Goal: Book appointment/travel/reservation

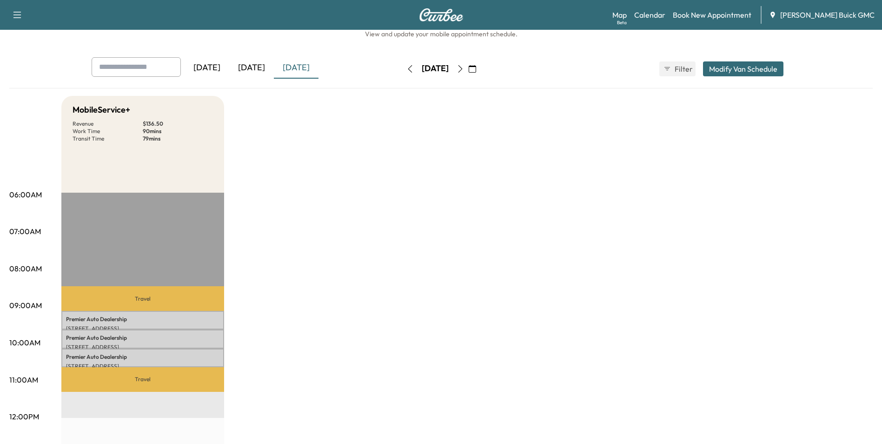
scroll to position [47, 0]
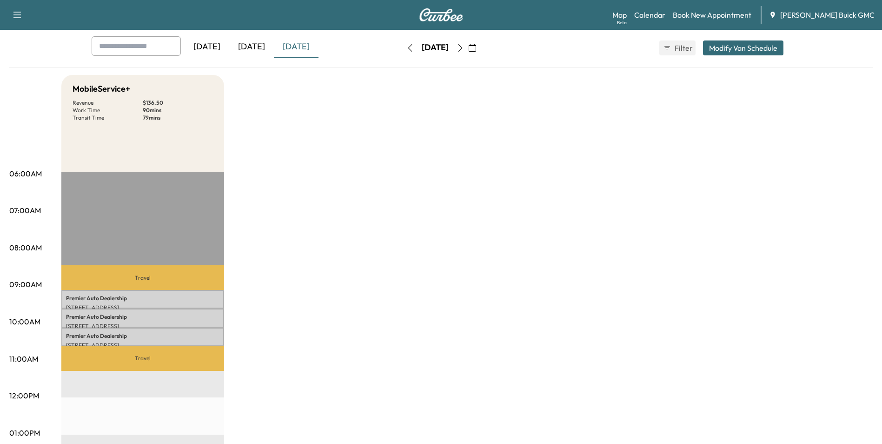
drag, startPoint x: 351, startPoint y: 244, endPoint x: 354, endPoint y: 238, distance: 7.3
click at [353, 241] on div "MobileService+ Revenue $ 136.50 Work Time 90 mins Transit Time 79 mins Travel P…" at bounding box center [467, 424] width 812 height 698
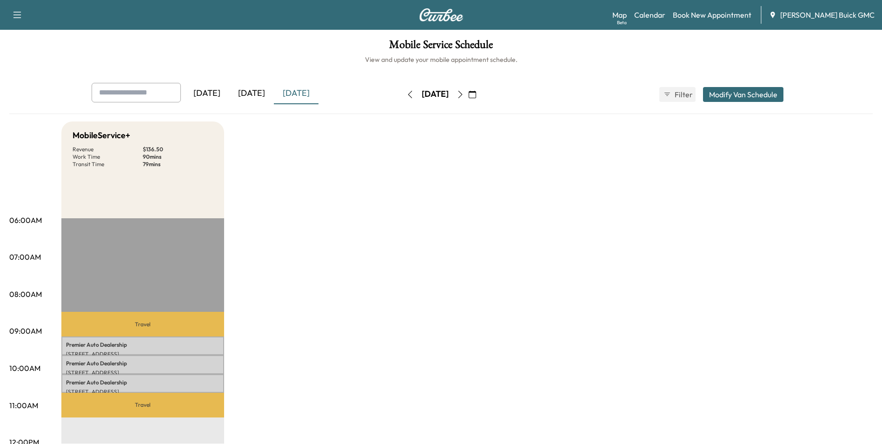
click at [299, 91] on div "[DATE]" at bounding box center [296, 93] width 45 height 21
click at [476, 94] on icon "button" at bounding box center [472, 94] width 7 height 7
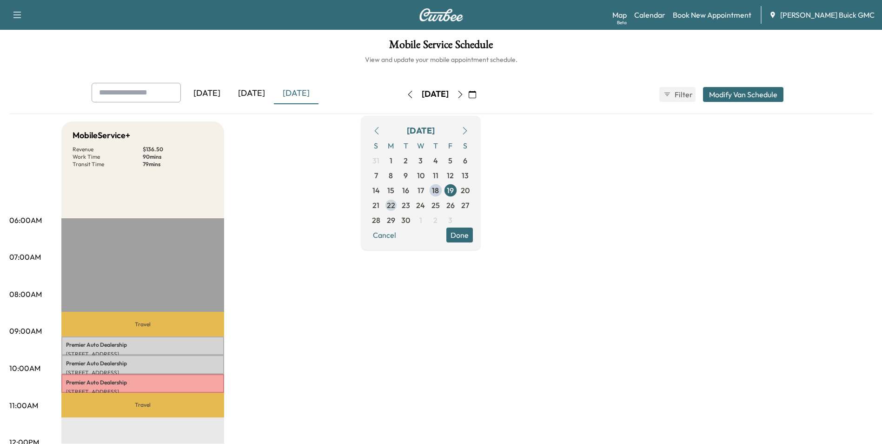
click at [395, 203] on span "22" at bounding box center [391, 205] width 8 height 11
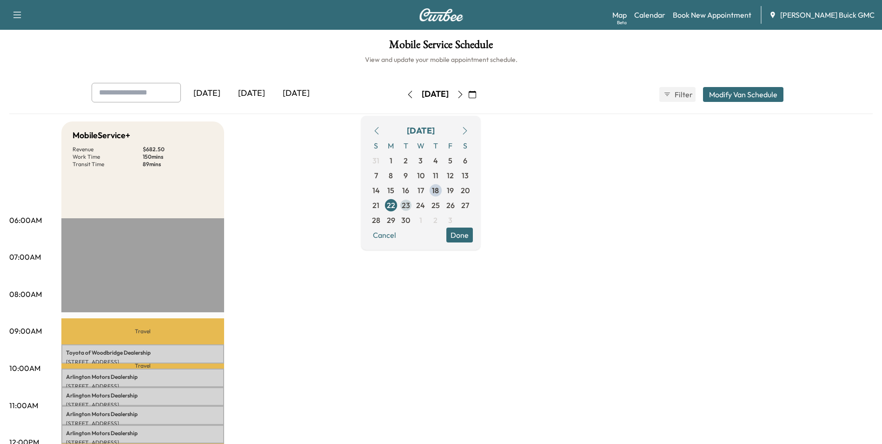
click at [410, 205] on span "23" at bounding box center [406, 205] width 8 height 11
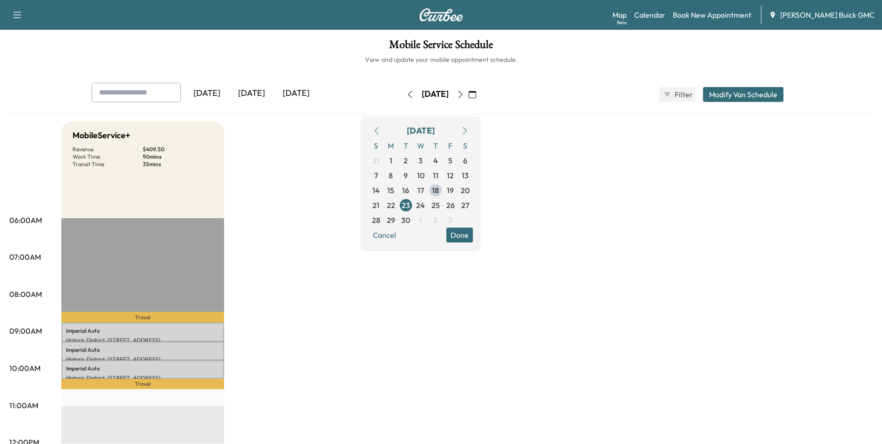
click at [425, 204] on span "24" at bounding box center [420, 205] width 9 height 11
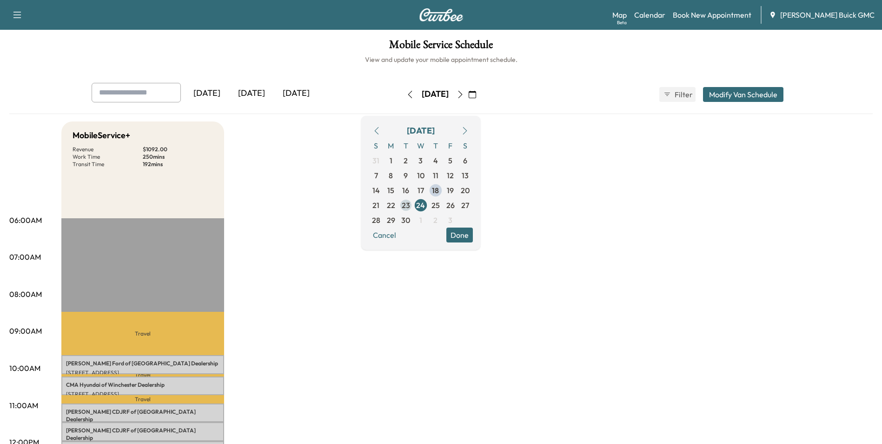
click at [410, 204] on span "23" at bounding box center [406, 205] width 8 height 11
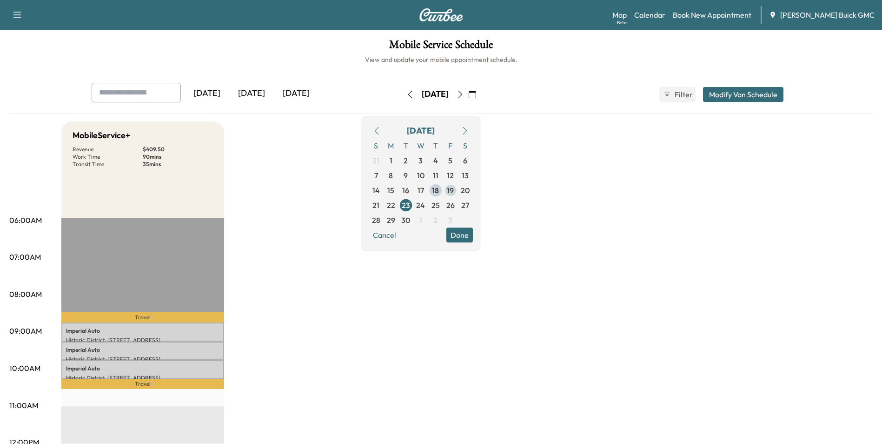
click at [454, 188] on span "19" at bounding box center [450, 190] width 7 height 11
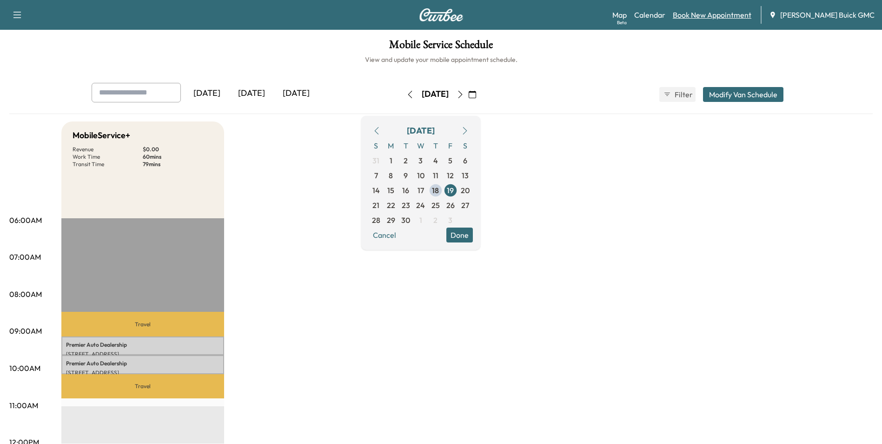
click at [722, 14] on link "Book New Appointment" at bounding box center [712, 14] width 79 height 11
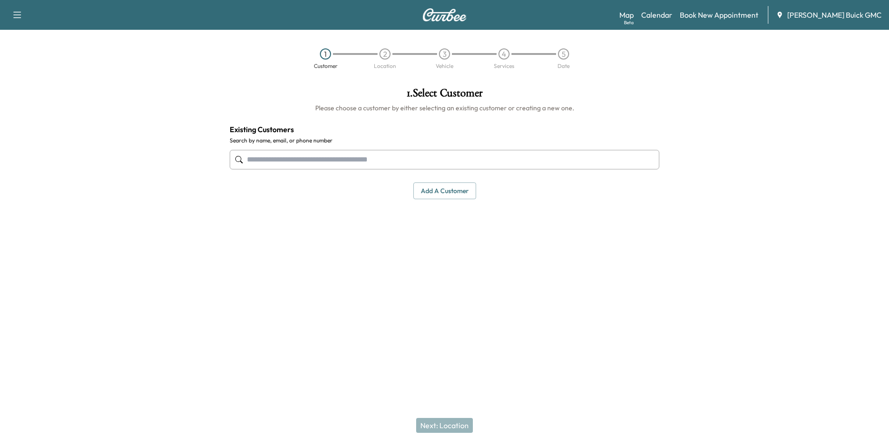
click at [419, 160] on input "text" at bounding box center [445, 160] width 430 height 20
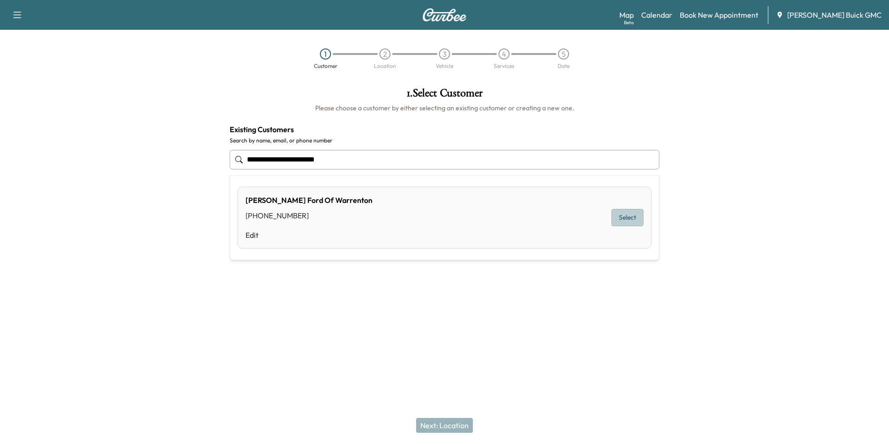
click at [622, 214] on button "Select" at bounding box center [628, 217] width 32 height 17
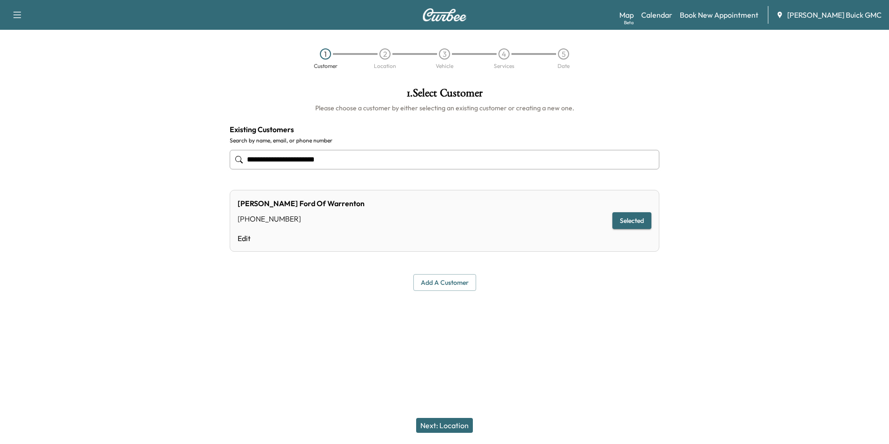
type input "**********"
click at [449, 424] on button "Next: Location" at bounding box center [444, 425] width 57 height 15
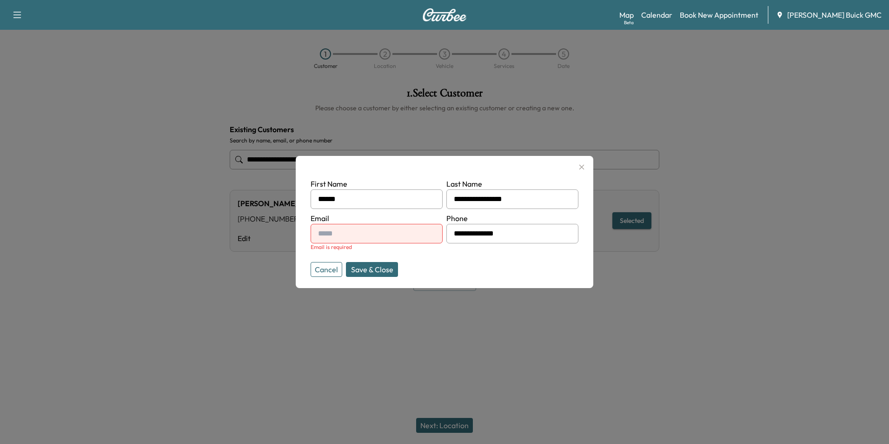
click at [380, 267] on button "Save & Close" at bounding box center [372, 269] width 52 height 15
click at [579, 165] on icon "button" at bounding box center [581, 166] width 11 height 11
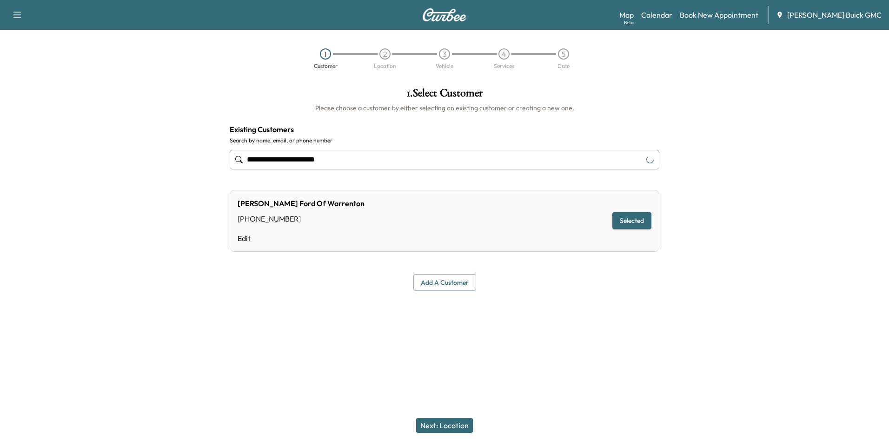
click at [545, 289] on div "Add a customer" at bounding box center [445, 282] width 430 height 17
drag, startPoint x: 360, startPoint y: 156, endPoint x: 202, endPoint y: 154, distance: 157.2
click at [207, 149] on div "**********" at bounding box center [444, 191] width 889 height 222
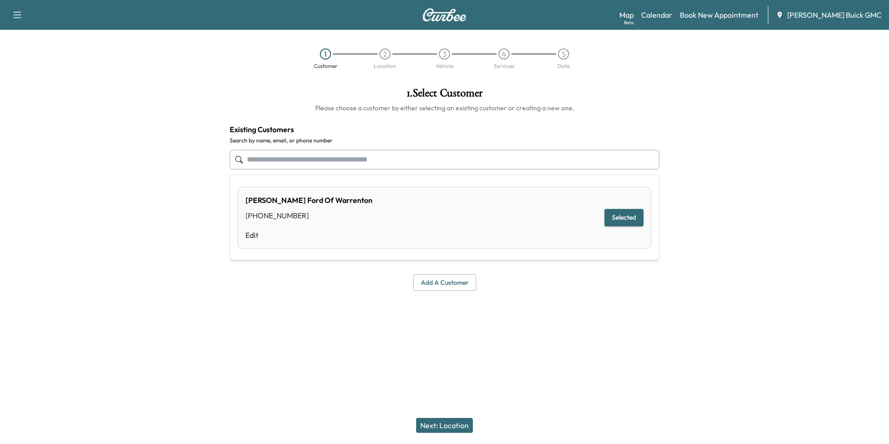
type input "**********"
click at [437, 280] on button "Add a customer" at bounding box center [445, 282] width 63 height 17
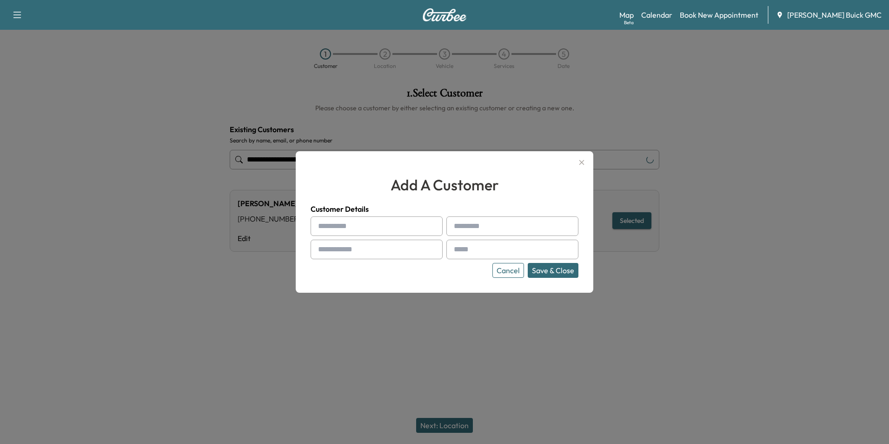
click at [394, 230] on input "text" at bounding box center [377, 226] width 132 height 20
type input "**********"
click at [465, 252] on input "text" at bounding box center [513, 250] width 132 height 20
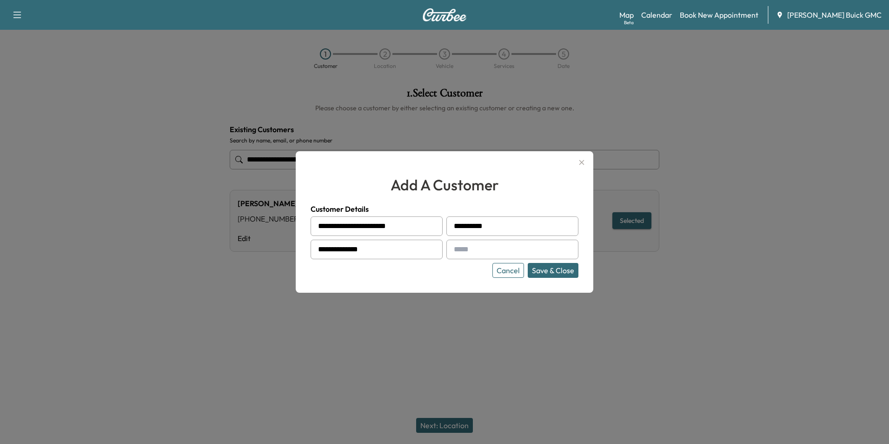
type input "**********"
click at [544, 267] on button "Save & Close" at bounding box center [553, 270] width 51 height 15
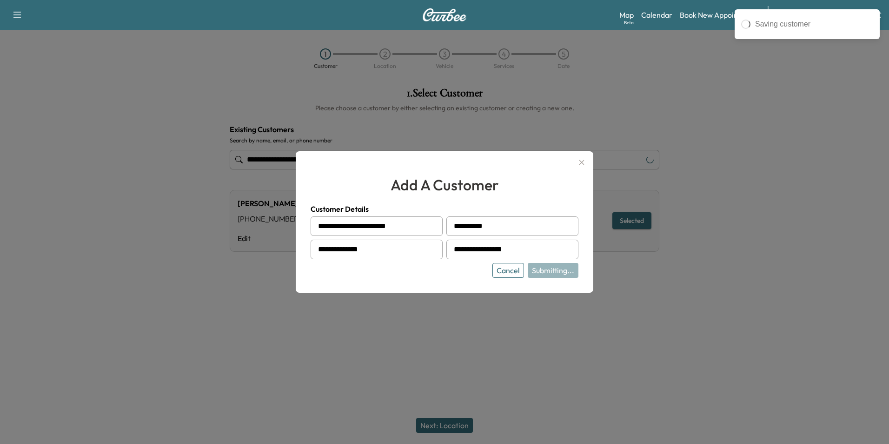
type input "**********"
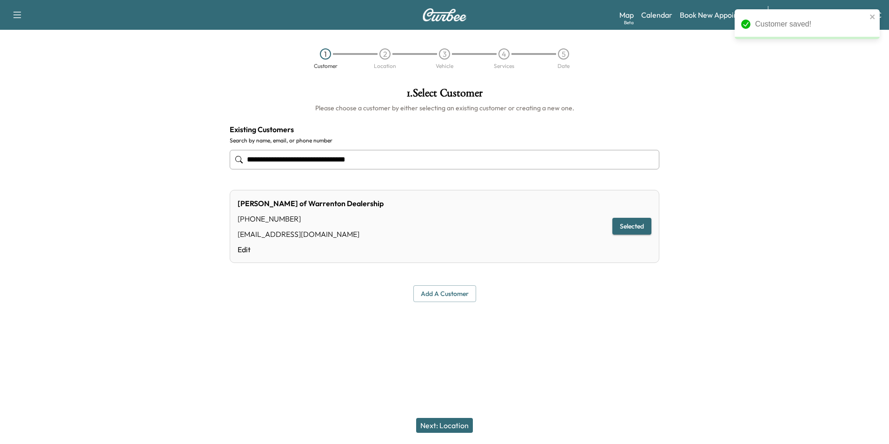
click at [456, 422] on button "Next: Location" at bounding box center [444, 425] width 57 height 15
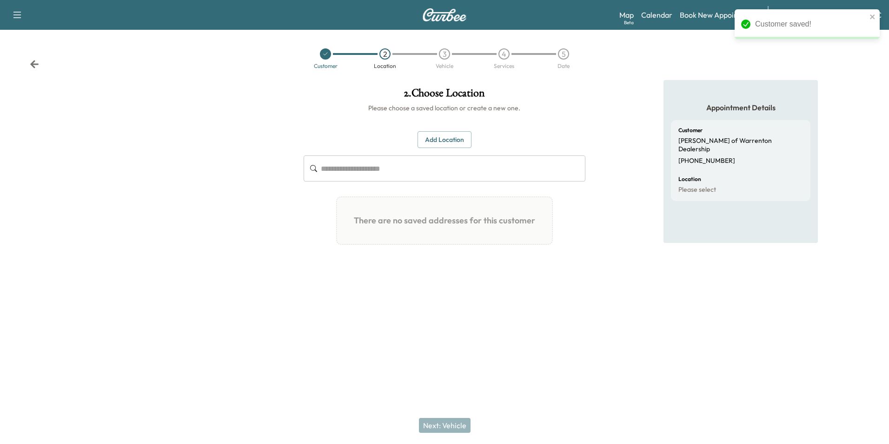
click at [454, 134] on button "Add Location" at bounding box center [445, 139] width 54 height 17
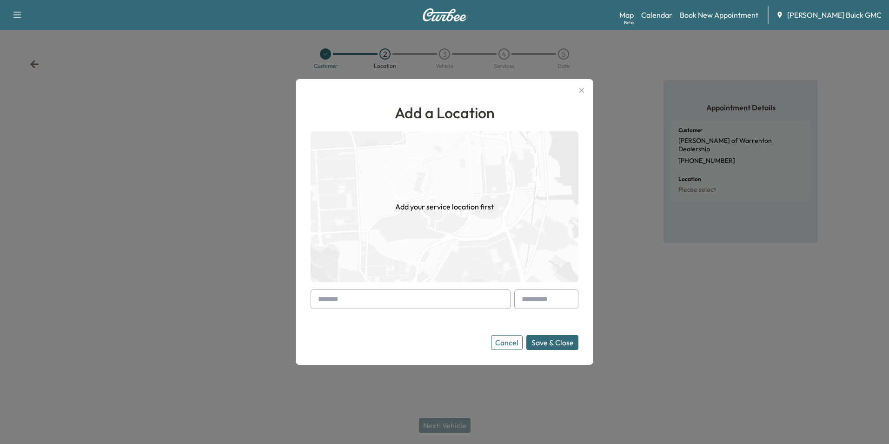
click at [390, 302] on input "text" at bounding box center [411, 299] width 200 height 20
click at [554, 341] on button "Save & Close" at bounding box center [553, 342] width 52 height 15
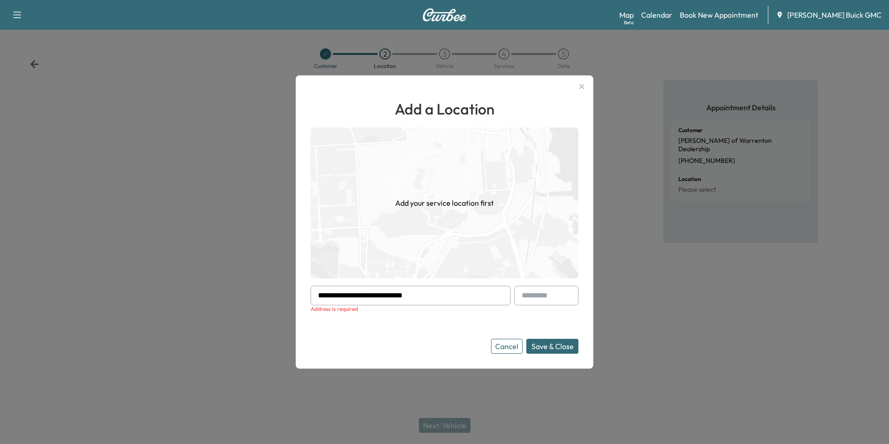
click at [449, 292] on input "**********" at bounding box center [411, 296] width 200 height 20
type input "**********"
click at [563, 344] on button "Save & Close" at bounding box center [553, 346] width 52 height 15
click at [549, 347] on button "Save & Close" at bounding box center [553, 346] width 52 height 15
click at [580, 84] on icon "button" at bounding box center [581, 86] width 11 height 11
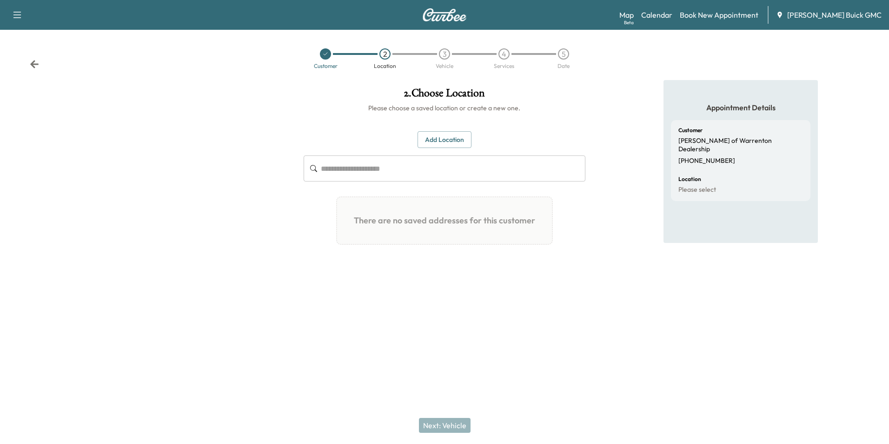
click at [574, 262] on div "**********" at bounding box center [444, 179] width 296 height 198
click at [442, 137] on button "Add Location" at bounding box center [445, 139] width 54 height 17
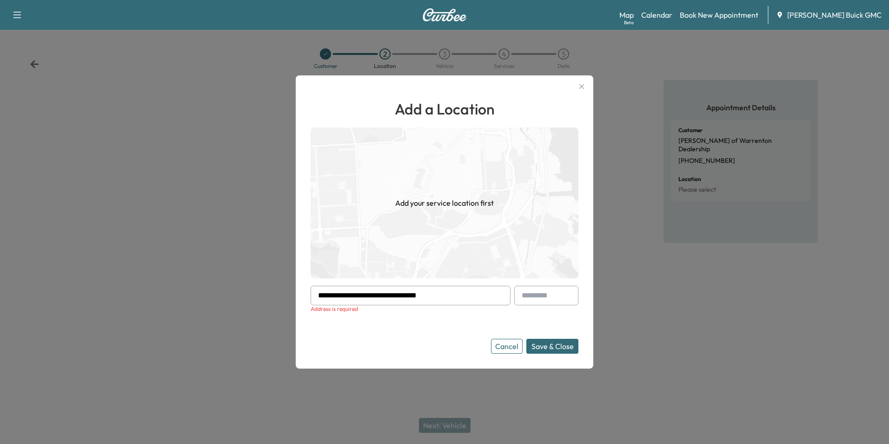
drag, startPoint x: 471, startPoint y: 298, endPoint x: 257, endPoint y: 288, distance: 213.7
click at [271, 298] on div "**********" at bounding box center [444, 222] width 889 height 444
click at [579, 85] on icon "button" at bounding box center [581, 86] width 11 height 11
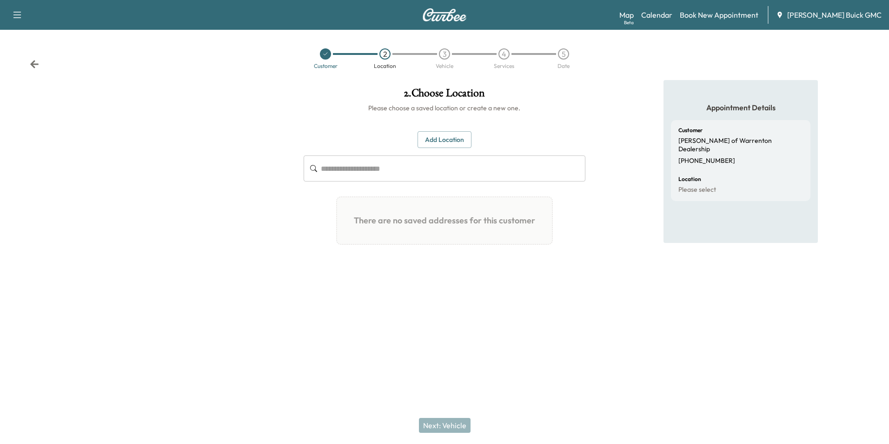
click at [608, 116] on div "Appointment Details Customer [PERSON_NAME] of Warrenton Dealership [PHONE_NUMBE…" at bounding box center [741, 191] width 296 height 222
click at [462, 138] on button "Add Location" at bounding box center [445, 139] width 54 height 17
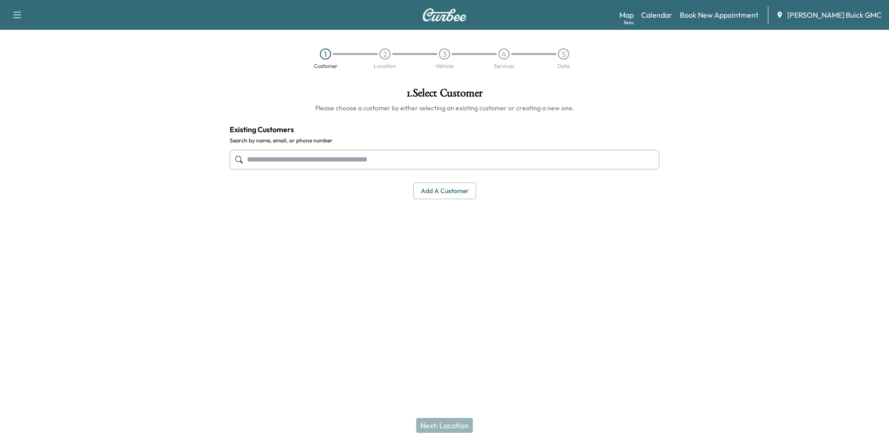
click at [437, 190] on button "Add a customer" at bounding box center [445, 190] width 63 height 17
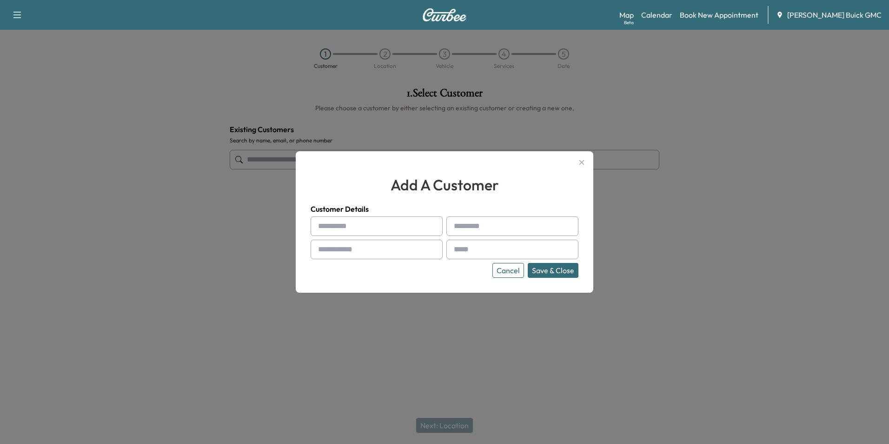
click at [378, 226] on input "text" at bounding box center [377, 226] width 132 height 20
type input "**********"
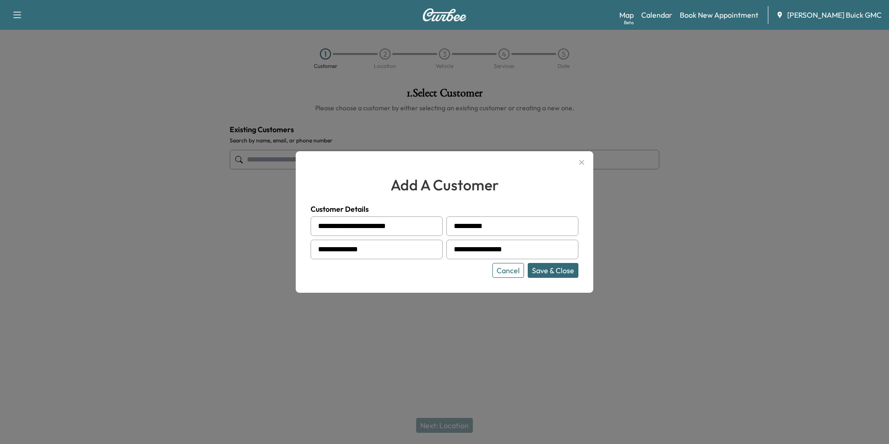
click at [539, 267] on button "Save & Close" at bounding box center [553, 270] width 51 height 15
click at [553, 271] on button "Save & Close" at bounding box center [553, 270] width 51 height 15
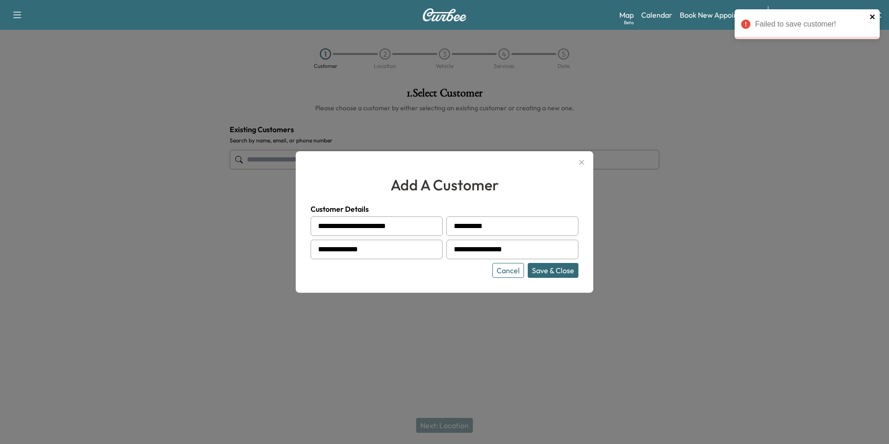
click at [875, 15] on icon "close" at bounding box center [872, 16] width 5 height 5
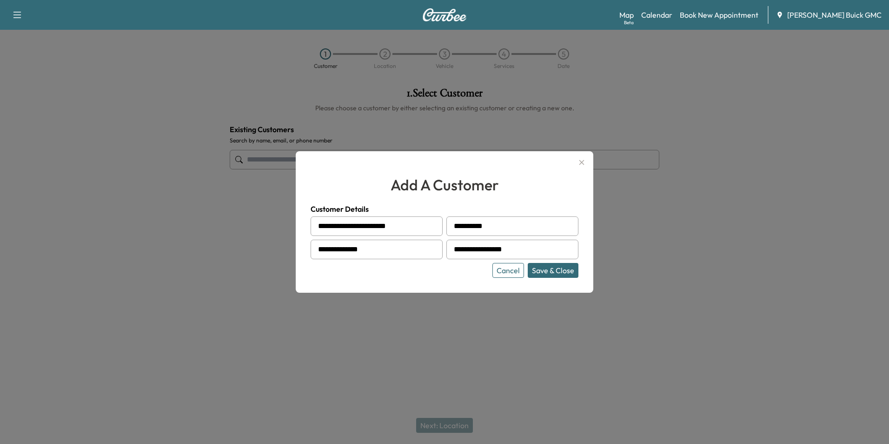
click at [580, 160] on icon "button" at bounding box center [582, 162] width 5 height 5
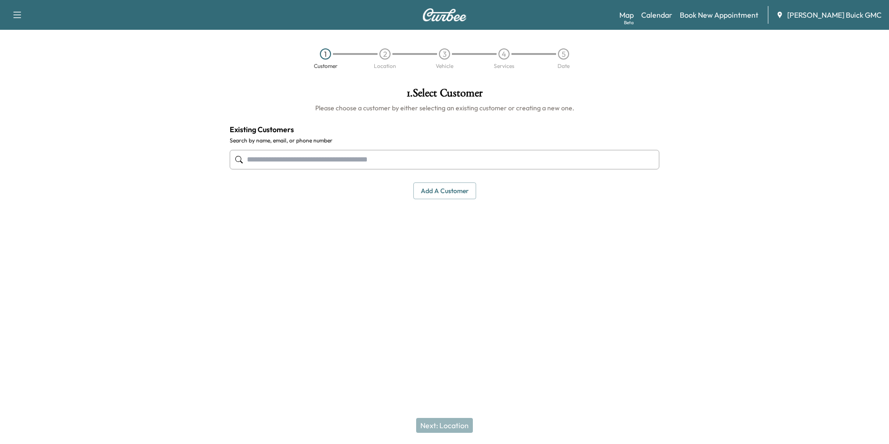
click at [671, 84] on div at bounding box center [778, 191] width 222 height 222
click at [362, 235] on div "1 . Select Customer Please choose a customer by either selecting an existing cu…" at bounding box center [444, 191] width 445 height 222
click at [441, 186] on button "Add a customer" at bounding box center [445, 190] width 63 height 17
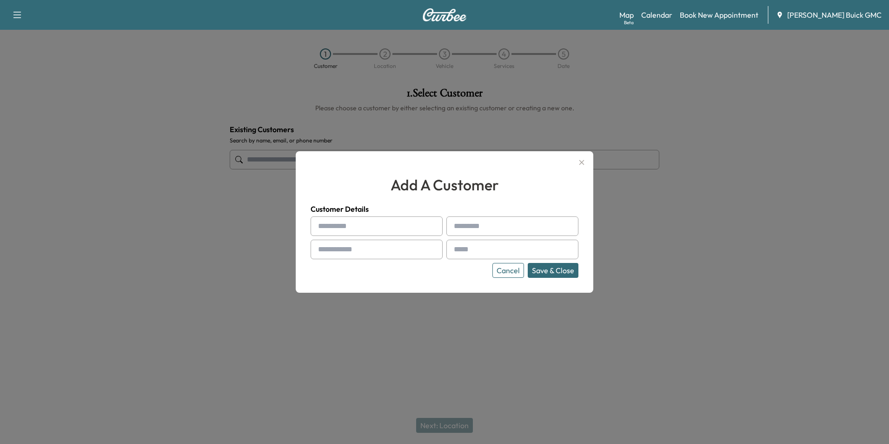
click at [363, 227] on input "text" at bounding box center [377, 226] width 132 height 20
type input "**********"
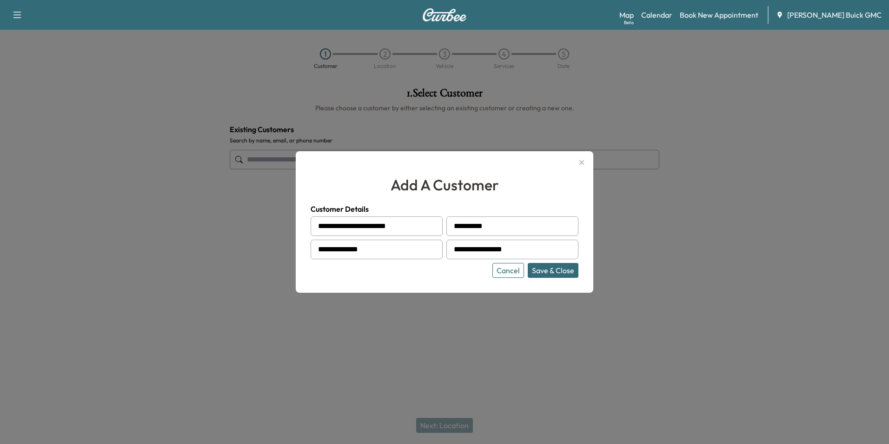
click at [547, 269] on button "Save & Close" at bounding box center [553, 270] width 51 height 15
click at [407, 245] on input "**********" at bounding box center [377, 250] width 132 height 20
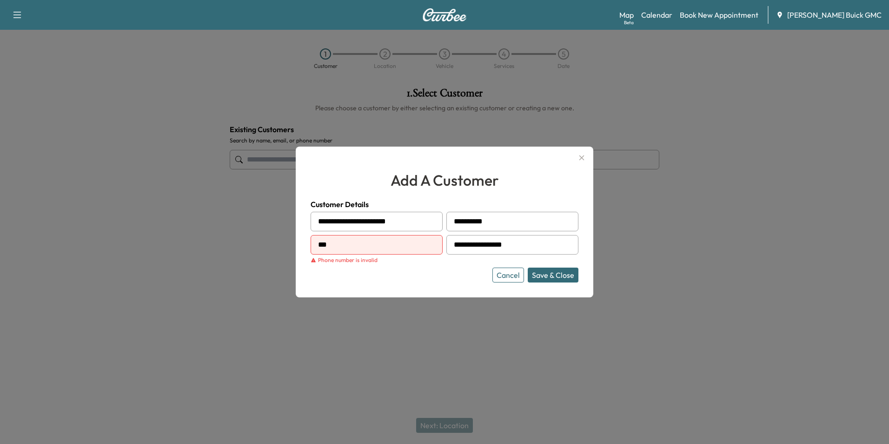
type input "**"
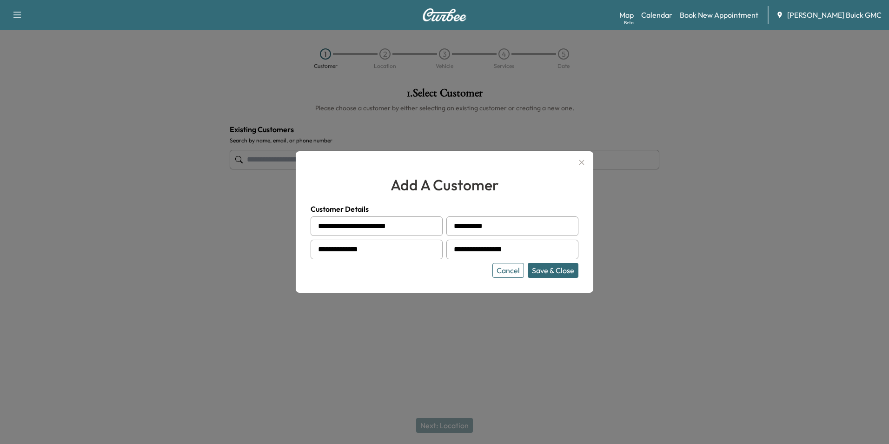
type input "**********"
click at [551, 267] on button "Save & Close" at bounding box center [553, 270] width 51 height 15
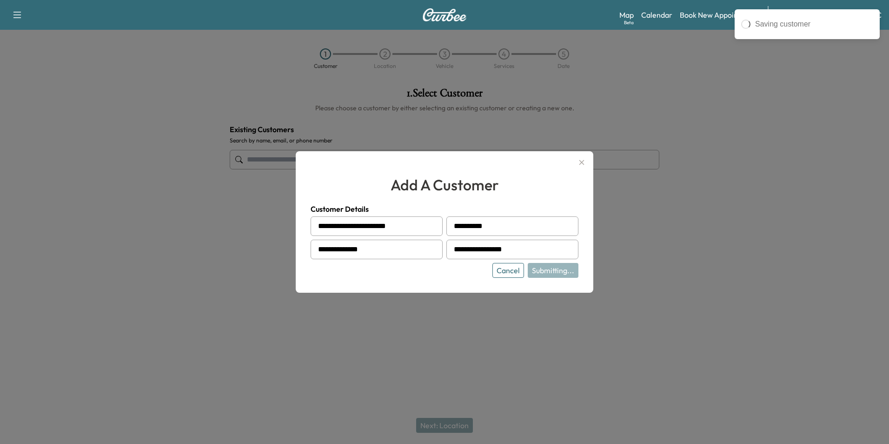
type input "**********"
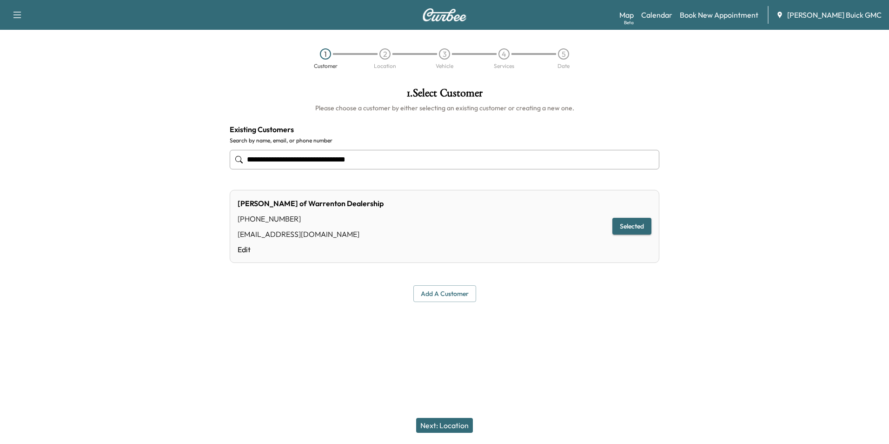
click at [603, 321] on div at bounding box center [444, 324] width 889 height 30
click at [457, 423] on button "Next: Location" at bounding box center [444, 425] width 57 height 15
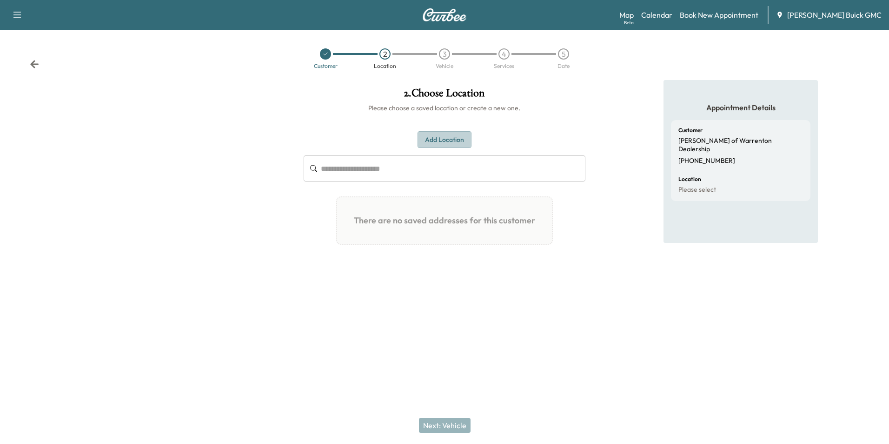
click at [445, 139] on button "Add Location" at bounding box center [445, 139] width 54 height 17
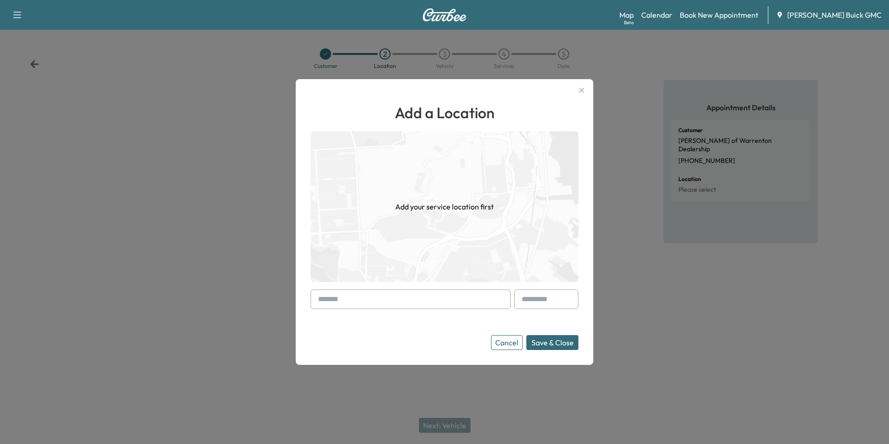
click at [401, 301] on input "text" at bounding box center [411, 299] width 200 height 20
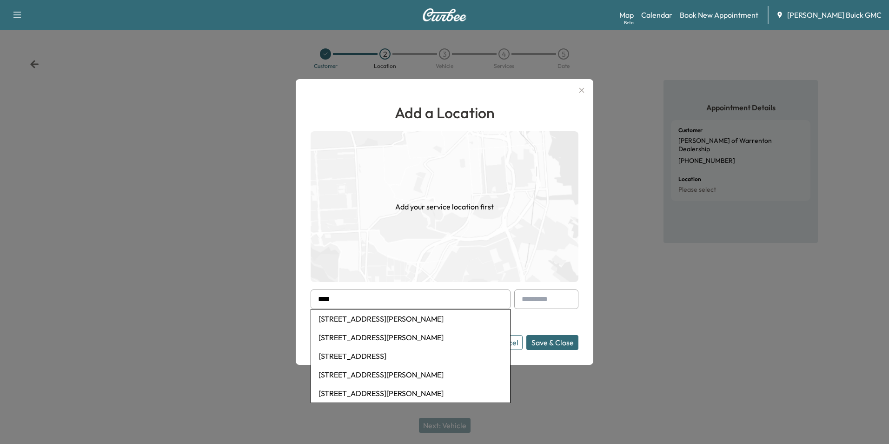
click at [406, 334] on li "6443 Lee Highway, Warrenton, VA, USA" at bounding box center [410, 337] width 199 height 19
type input "**********"
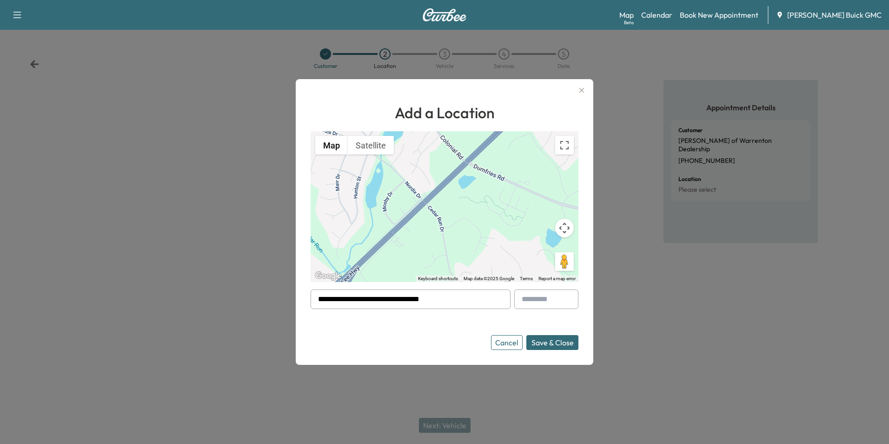
click at [548, 340] on button "Save & Close" at bounding box center [553, 342] width 52 height 15
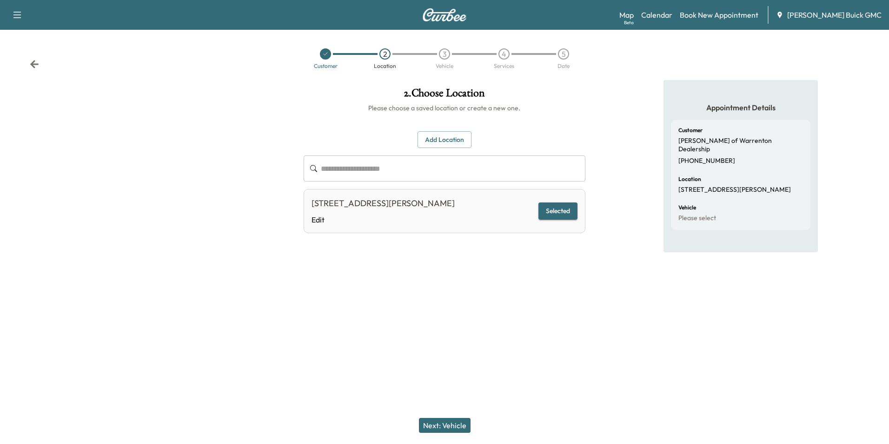
click at [463, 427] on button "Next: Vehicle" at bounding box center [445, 425] width 52 height 15
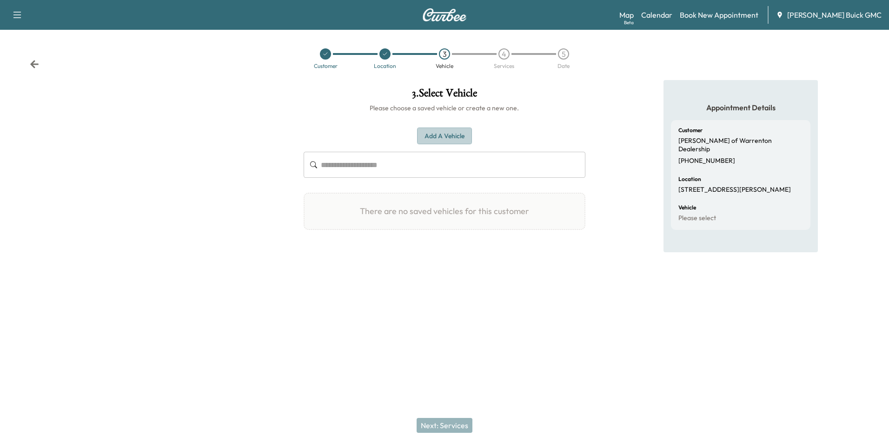
click at [454, 133] on button "Add a Vehicle" at bounding box center [444, 135] width 55 height 17
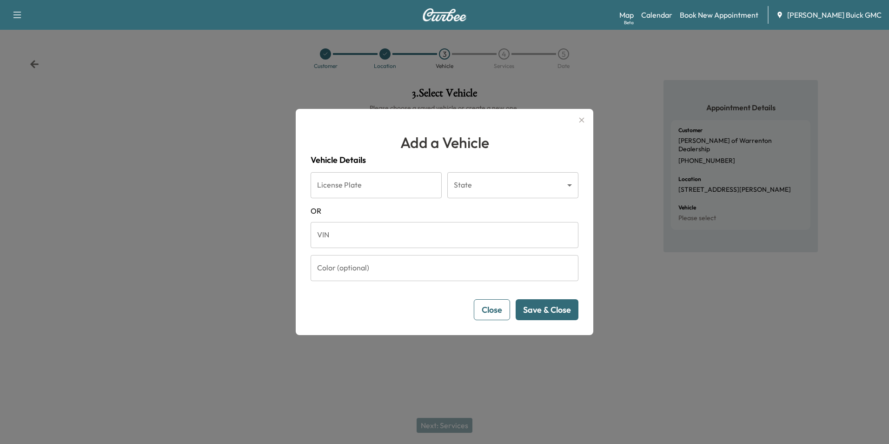
click at [373, 230] on input "VIN" at bounding box center [445, 235] width 268 height 26
type input "**********"
click at [537, 308] on button "Save & Close" at bounding box center [547, 309] width 63 height 21
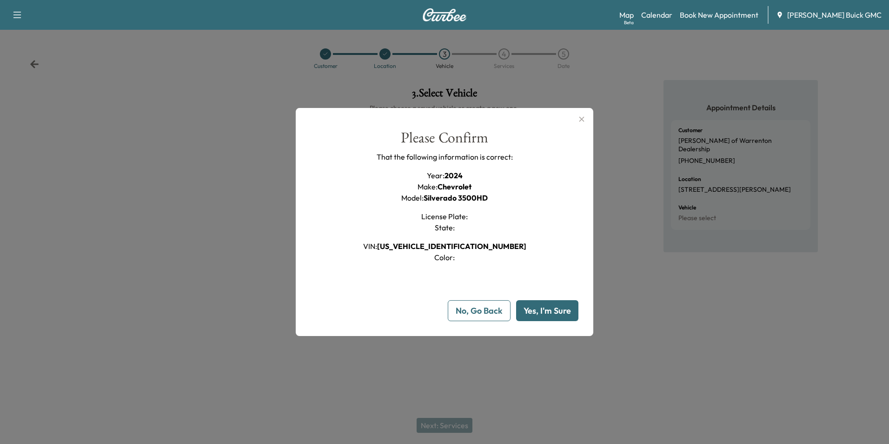
click at [555, 311] on button "Yes, I'm Sure" at bounding box center [547, 310] width 62 height 21
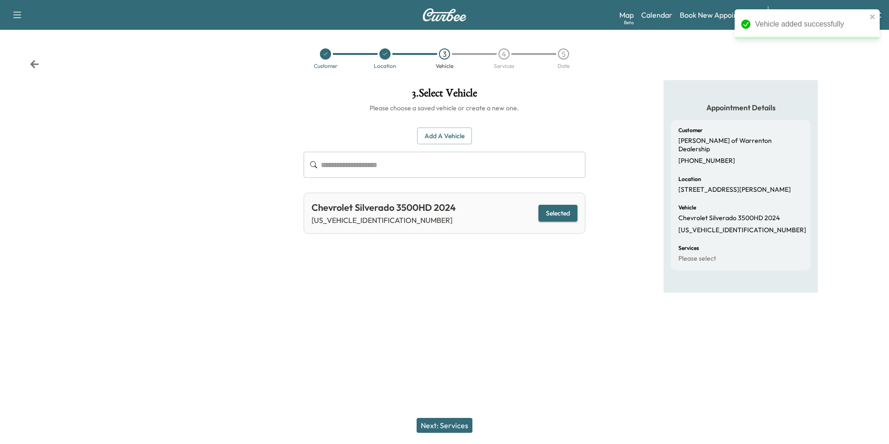
click at [457, 424] on button "Next: Services" at bounding box center [445, 425] width 56 height 15
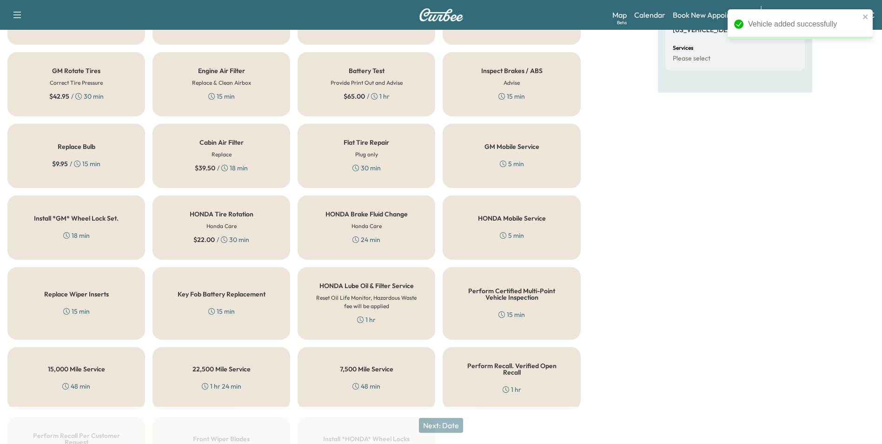
scroll to position [266, 0]
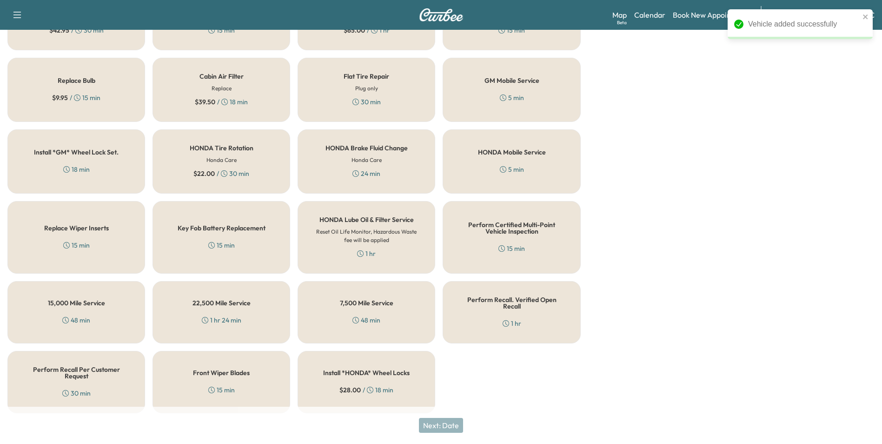
click at [73, 366] on h5 "Perform Recall Per Customer Request" at bounding box center [76, 372] width 107 height 13
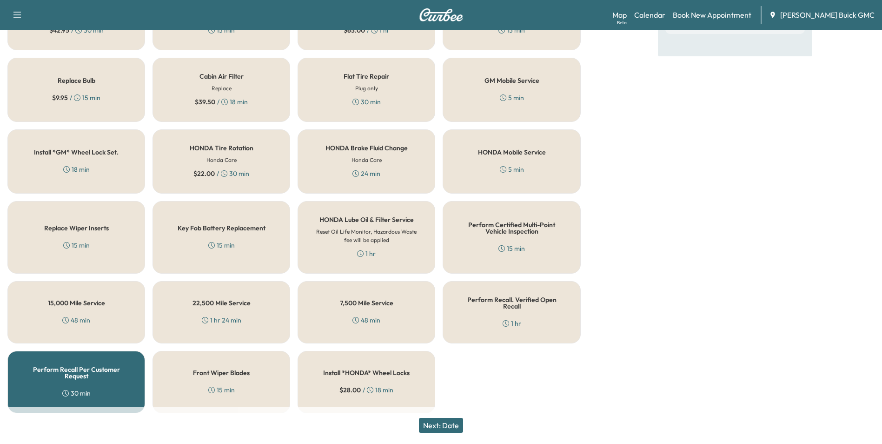
click at [447, 423] on button "Next: Date" at bounding box center [441, 425] width 44 height 15
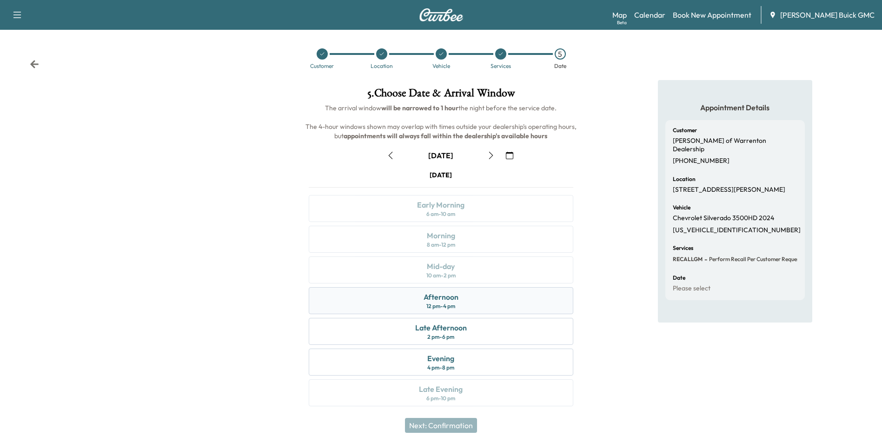
click at [450, 299] on div "Afternoon" at bounding box center [441, 296] width 35 height 11
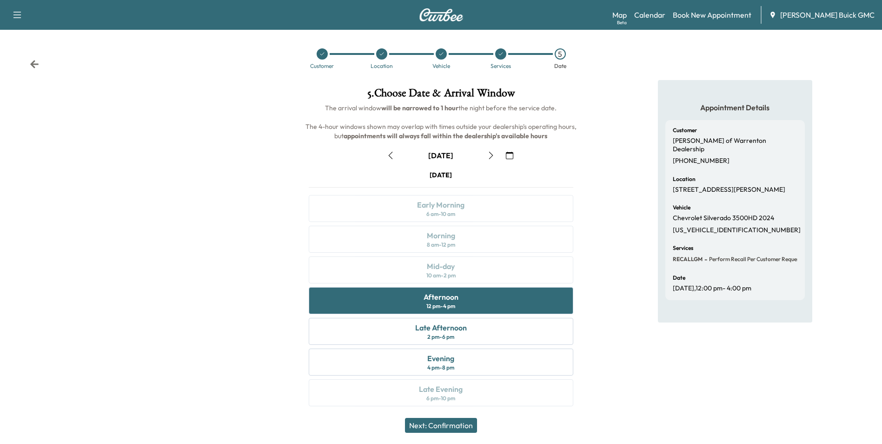
click at [452, 426] on button "Next: Confirmation" at bounding box center [441, 425] width 72 height 15
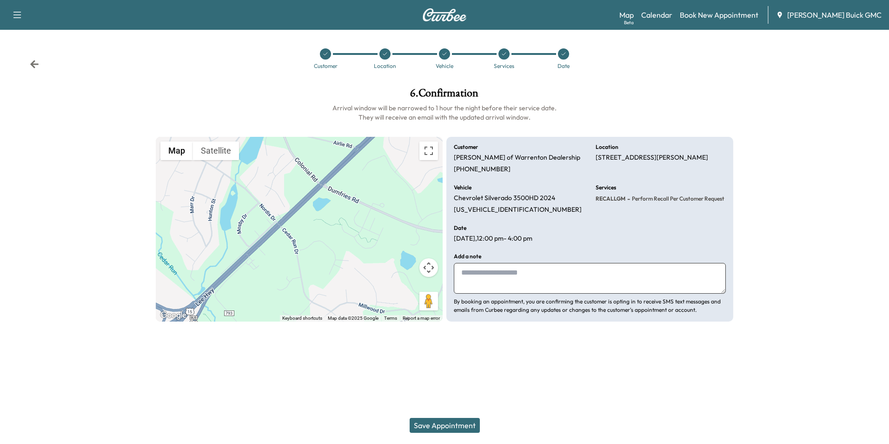
click at [526, 275] on textarea at bounding box center [590, 278] width 272 height 31
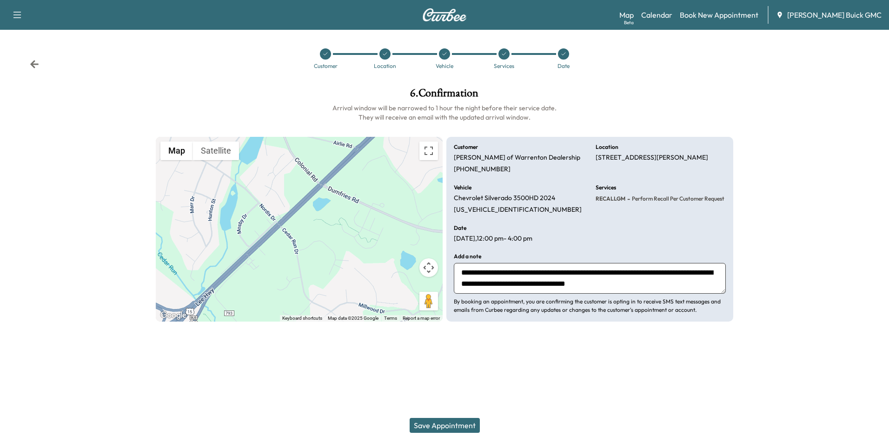
type textarea "**********"
click at [464, 422] on button "Save Appointment" at bounding box center [445, 425] width 70 height 15
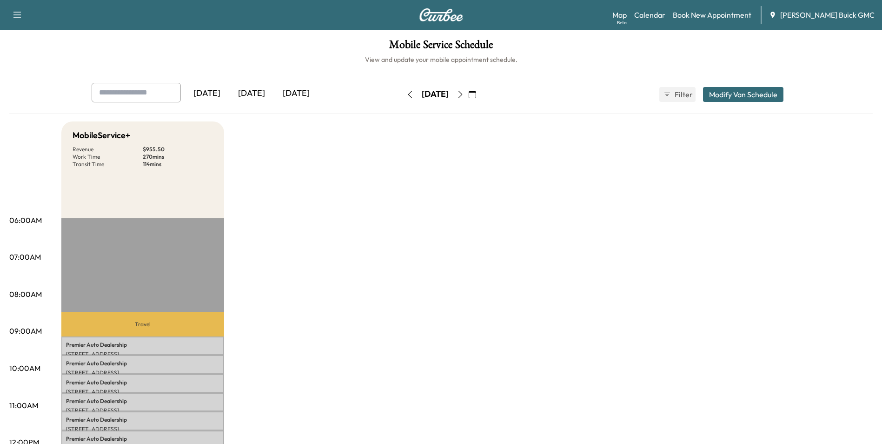
click at [407, 94] on icon "button" at bounding box center [410, 94] width 7 height 7
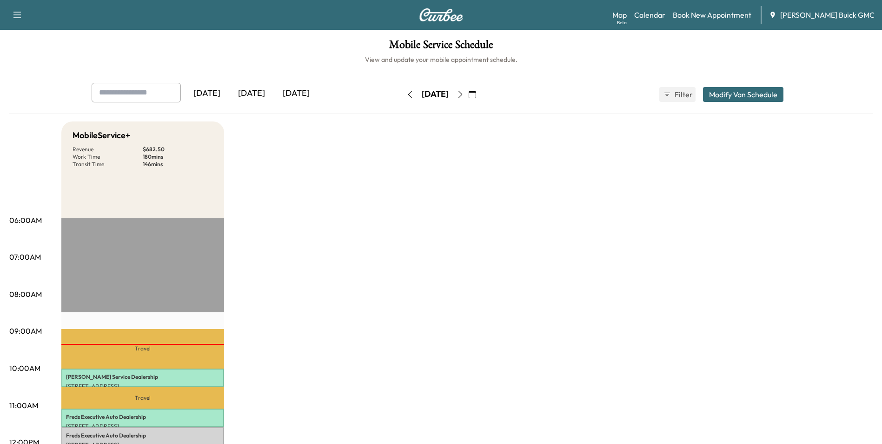
click at [476, 93] on icon "button" at bounding box center [472, 94] width 7 height 7
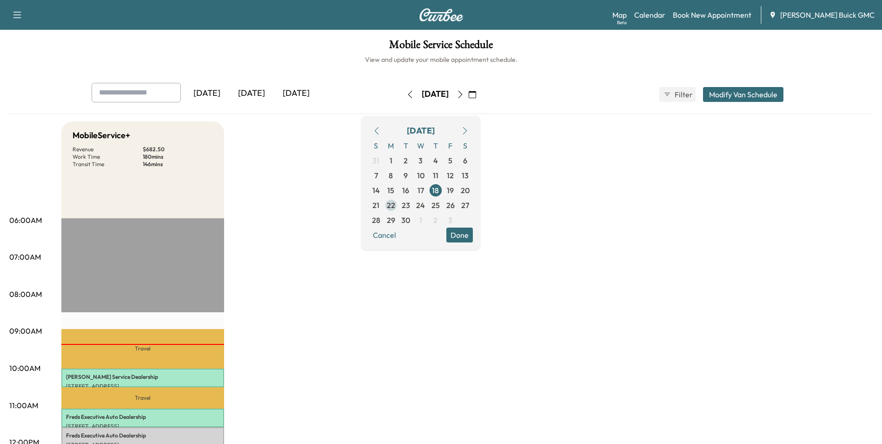
click at [395, 204] on span "22" at bounding box center [391, 205] width 8 height 11
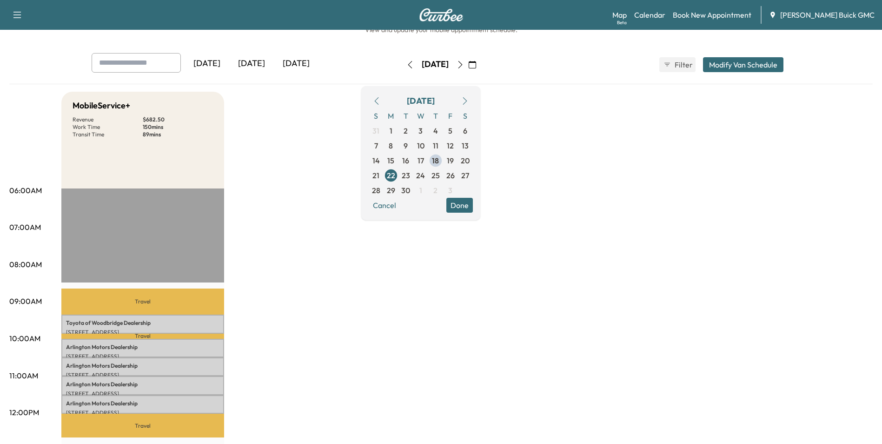
scroll to position [47, 0]
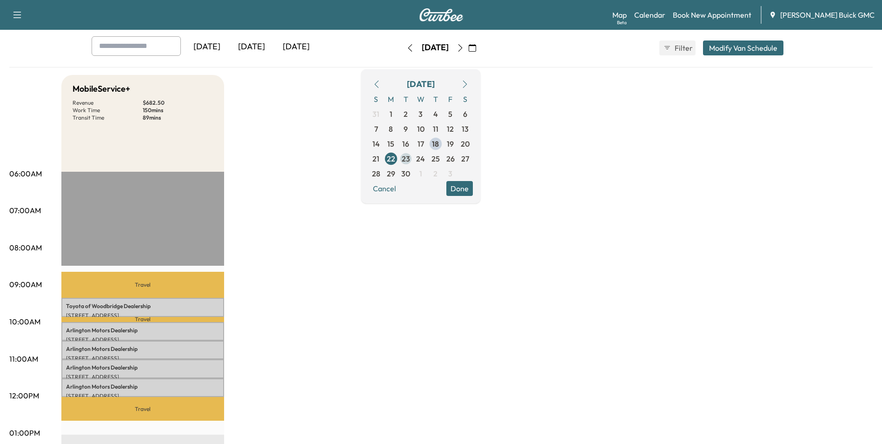
click at [410, 158] on span "23" at bounding box center [406, 158] width 8 height 11
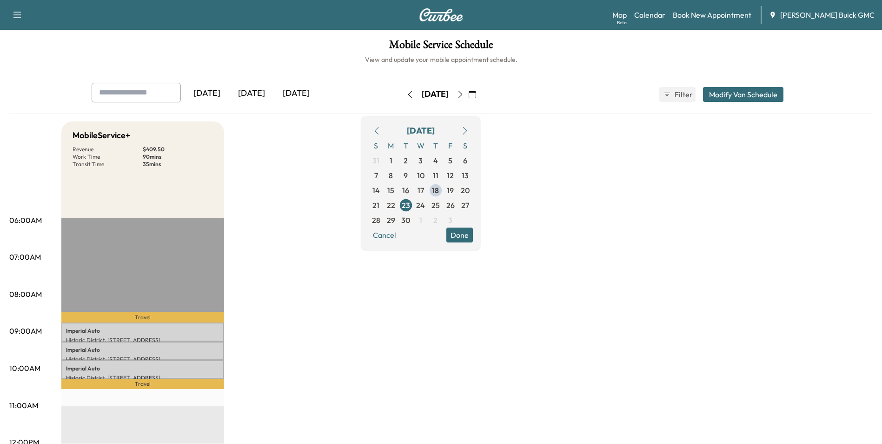
click at [407, 94] on icon "button" at bounding box center [410, 94] width 7 height 7
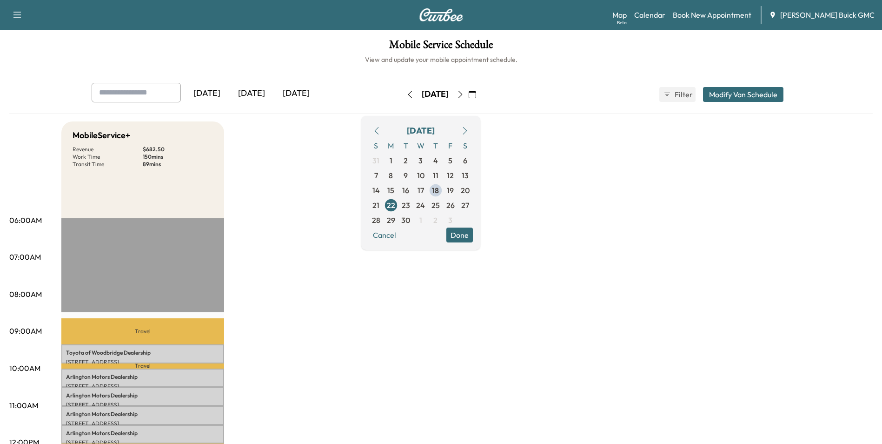
click at [407, 94] on icon "button" at bounding box center [410, 94] width 7 height 7
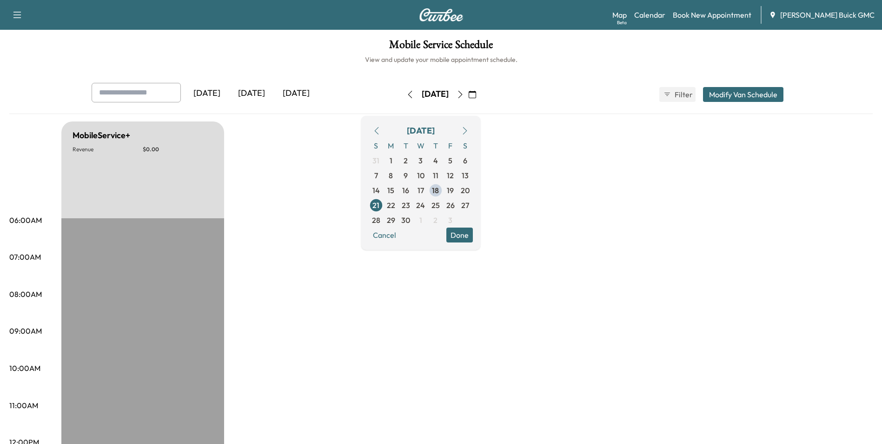
click at [407, 94] on icon "button" at bounding box center [410, 94] width 7 height 7
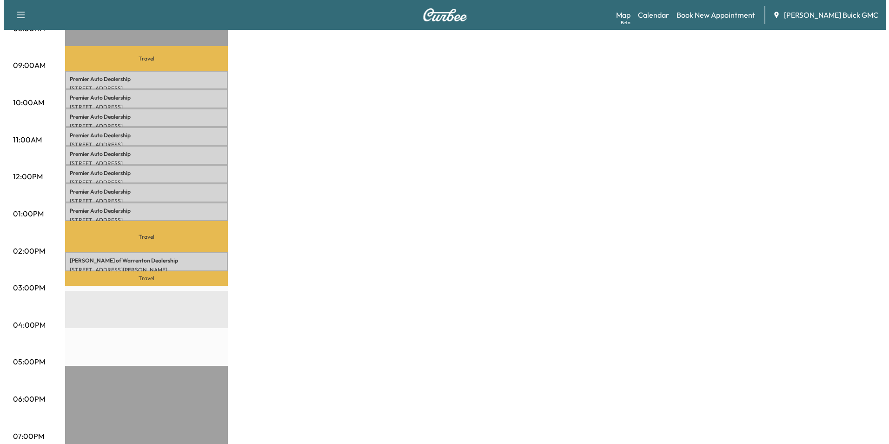
scroll to position [326, 0]
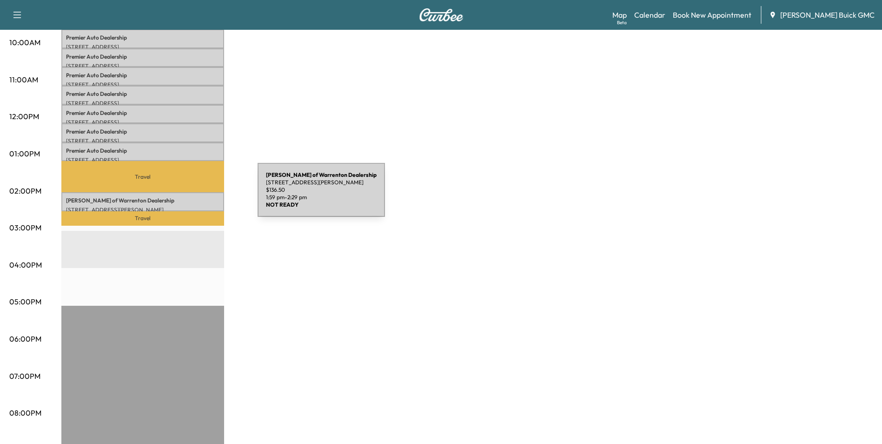
click at [188, 197] on p "Sheehy Ford of Warrenton Dealership" at bounding box center [143, 200] width 154 height 7
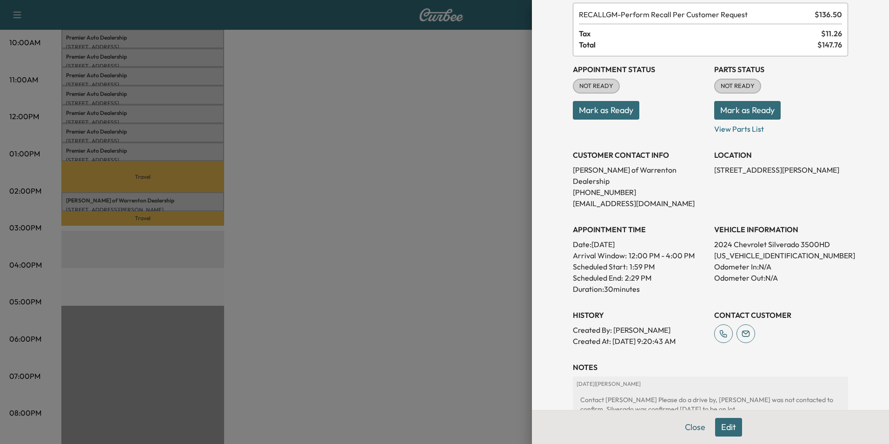
scroll to position [159, 0]
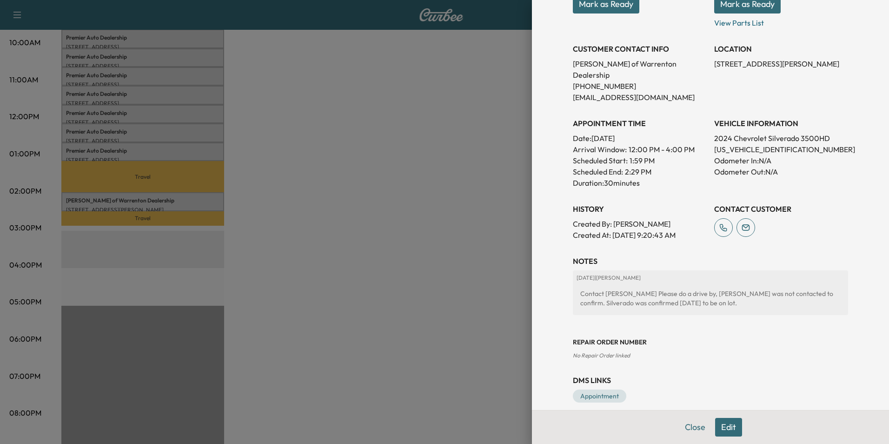
click at [720, 426] on button "Edit" at bounding box center [728, 427] width 27 height 19
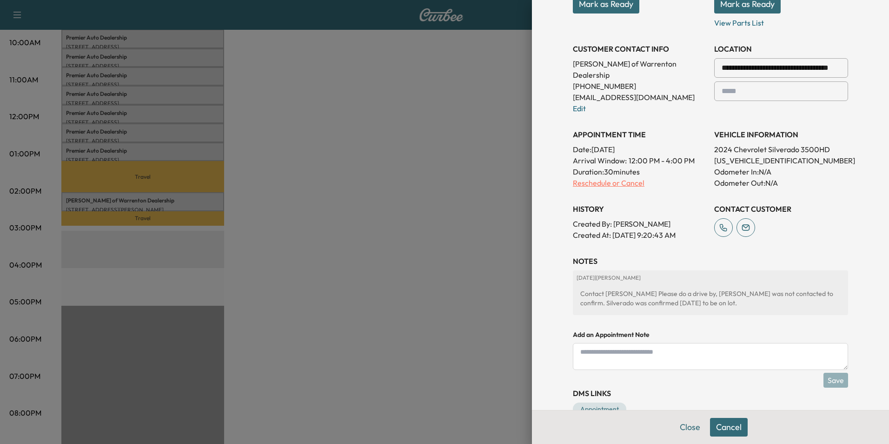
click at [594, 177] on p "Reschedule or Cancel" at bounding box center [640, 182] width 134 height 11
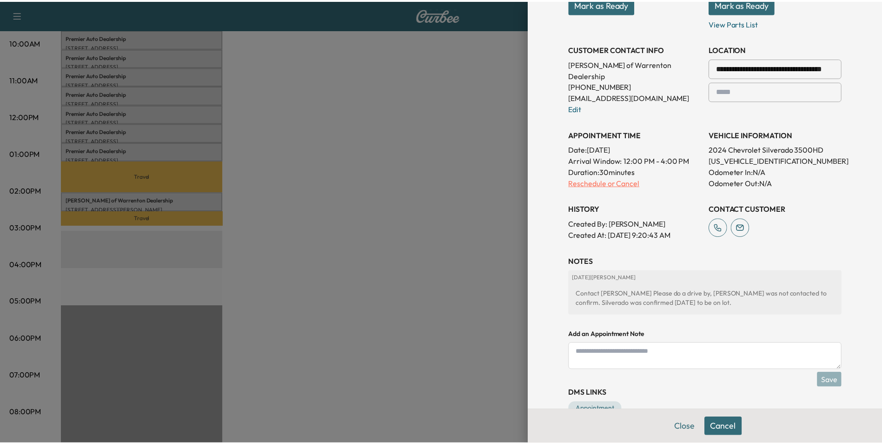
scroll to position [0, 0]
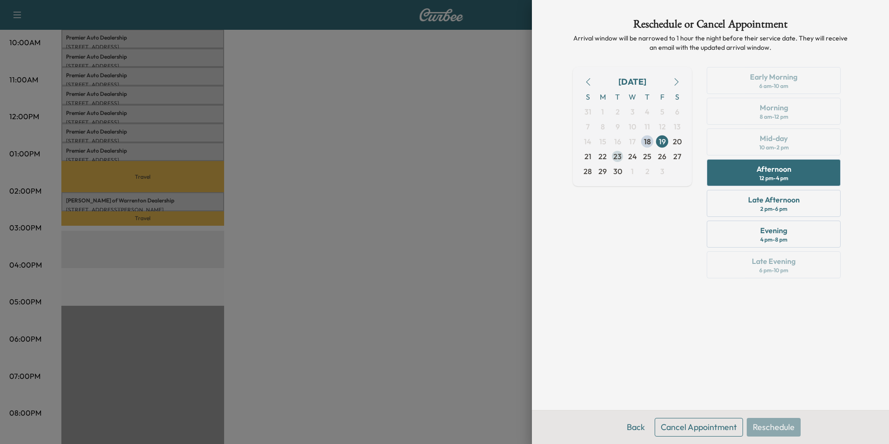
click at [618, 157] on span "23" at bounding box center [618, 156] width 8 height 11
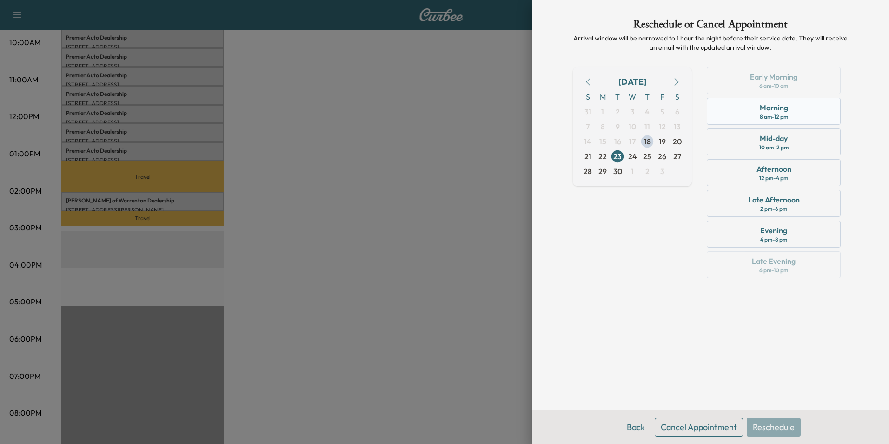
click at [786, 110] on div "Morning" at bounding box center [774, 107] width 28 height 11
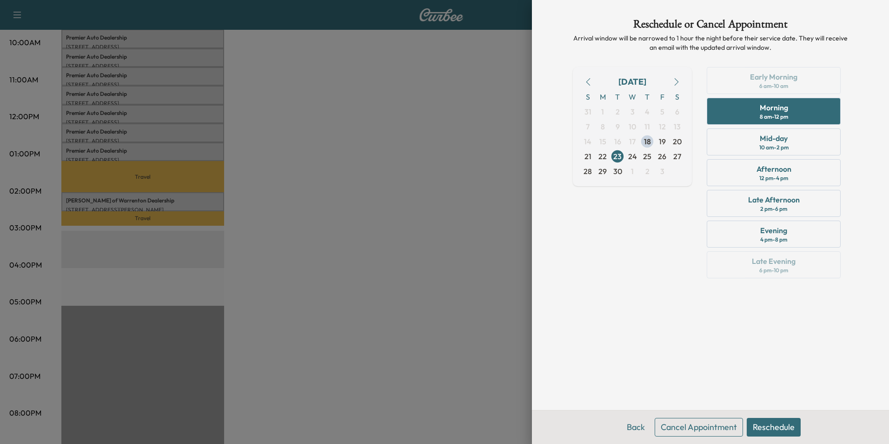
click at [772, 424] on button "Reschedule" at bounding box center [774, 427] width 54 height 19
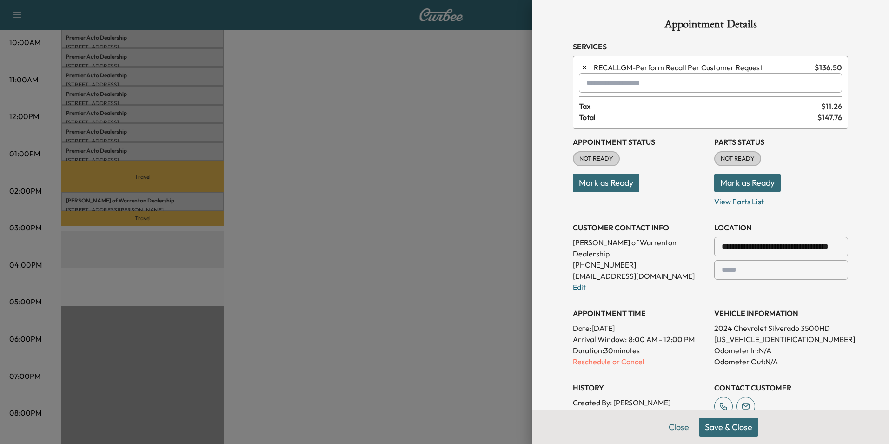
click at [725, 427] on button "Save & Close" at bounding box center [729, 427] width 60 height 19
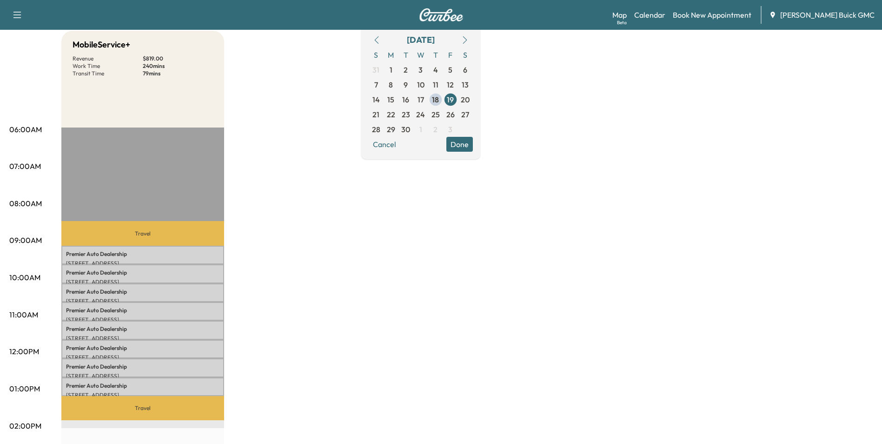
scroll to position [47, 0]
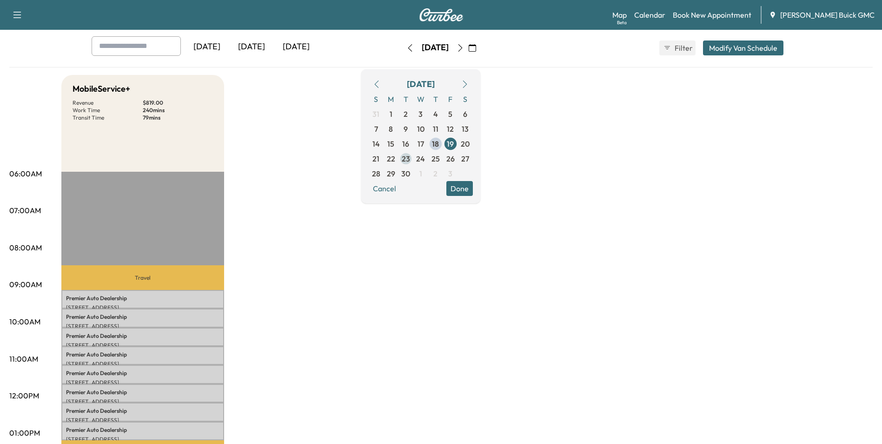
click at [410, 157] on span "23" at bounding box center [406, 158] width 8 height 11
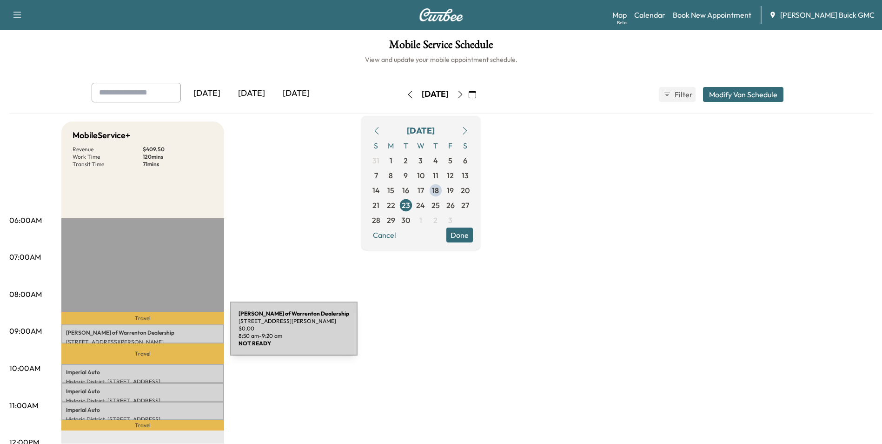
click at [160, 334] on p "Sheehy Ford of Warrenton Dealership" at bounding box center [143, 332] width 154 height 7
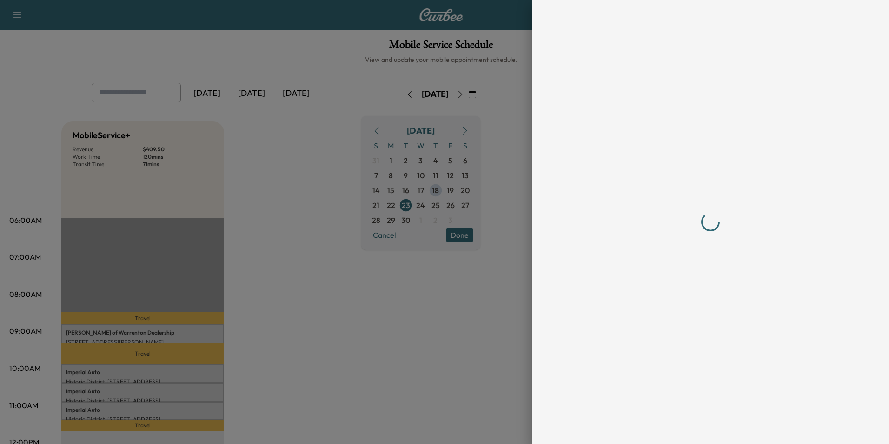
click at [513, 318] on div at bounding box center [444, 222] width 889 height 444
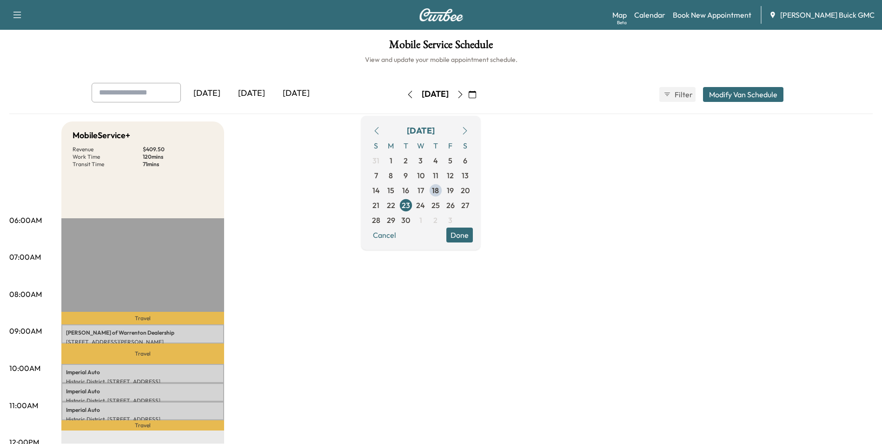
click at [258, 91] on div "[DATE]" at bounding box center [251, 93] width 45 height 21
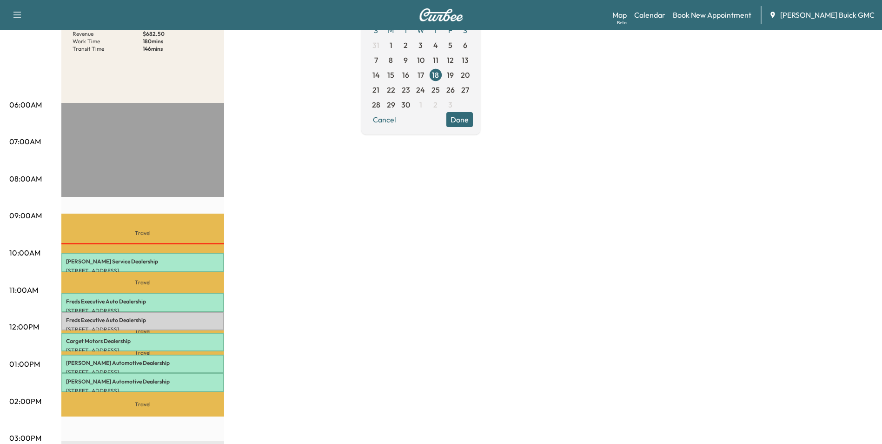
scroll to position [140, 0]
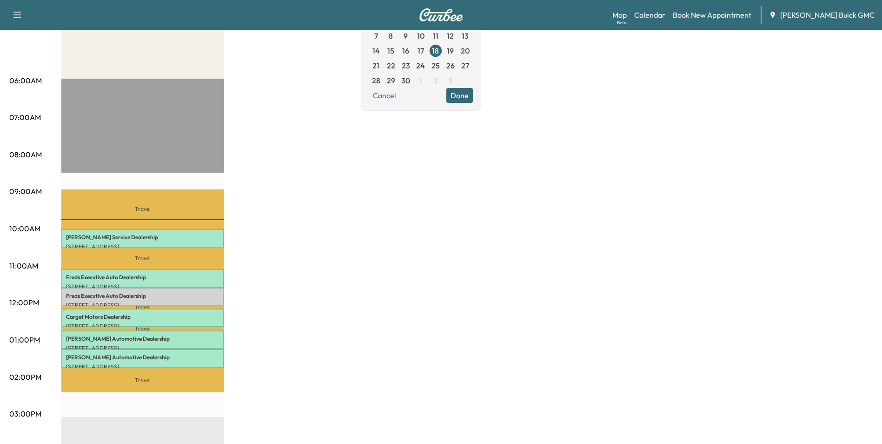
click at [358, 174] on div "MobileService+ Revenue $ 682.50 Work Time 180 mins Transit Time 146 mins Travel…" at bounding box center [467, 331] width 812 height 698
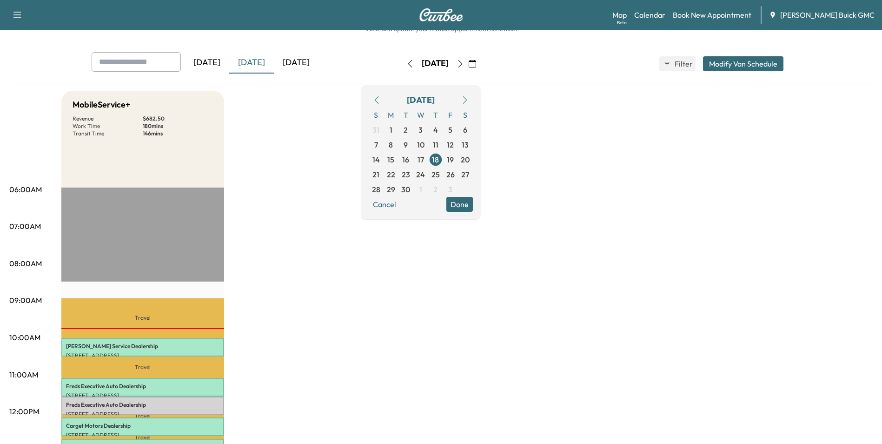
scroll to position [47, 0]
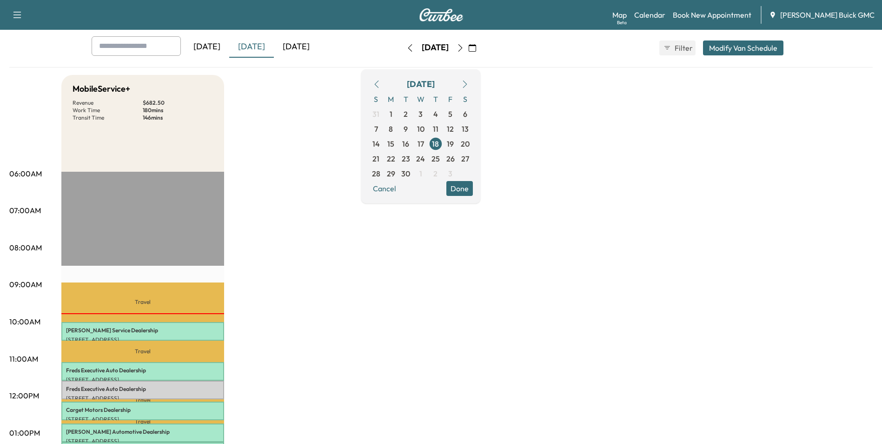
click at [384, 284] on div "MobileService+ Revenue $ 682.50 Work Time 180 mins Transit Time 146 mins Travel…" at bounding box center [467, 424] width 812 height 698
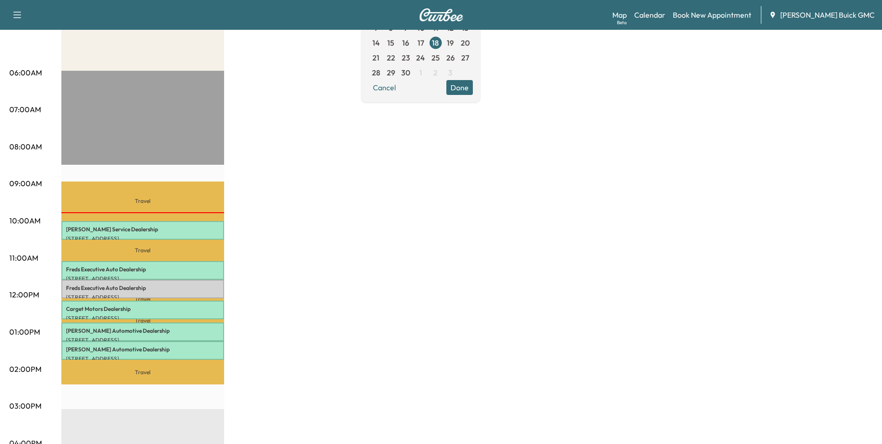
scroll to position [233, 0]
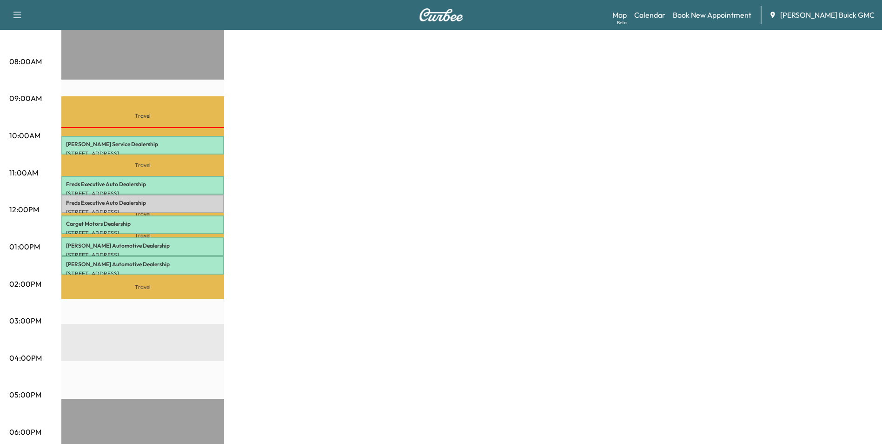
click at [456, 189] on div "MobileService+ Revenue $ 682.50 Work Time 180 mins Transit Time 146 mins Travel…" at bounding box center [467, 238] width 812 height 698
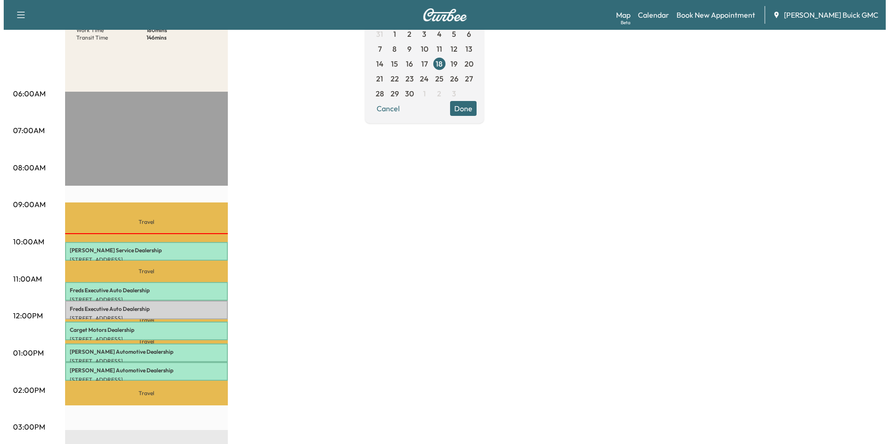
scroll to position [186, 0]
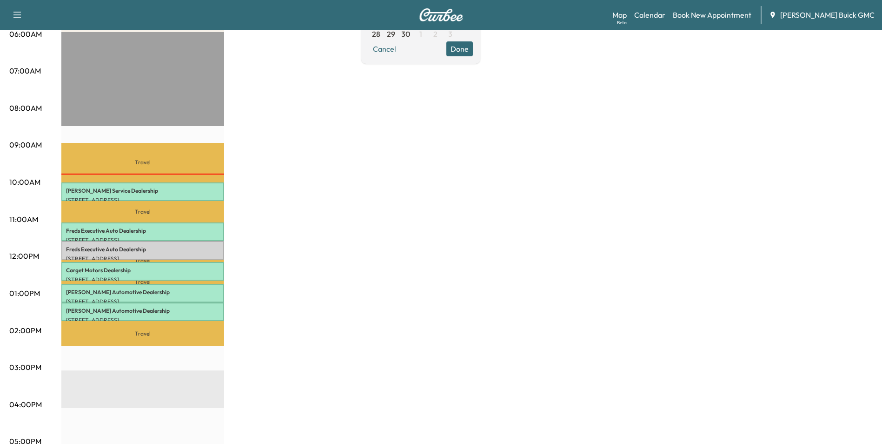
click at [334, 227] on div "MobileService+ Revenue $ 682.50 Work Time 180 mins Transit Time 146 mins Travel…" at bounding box center [467, 284] width 812 height 698
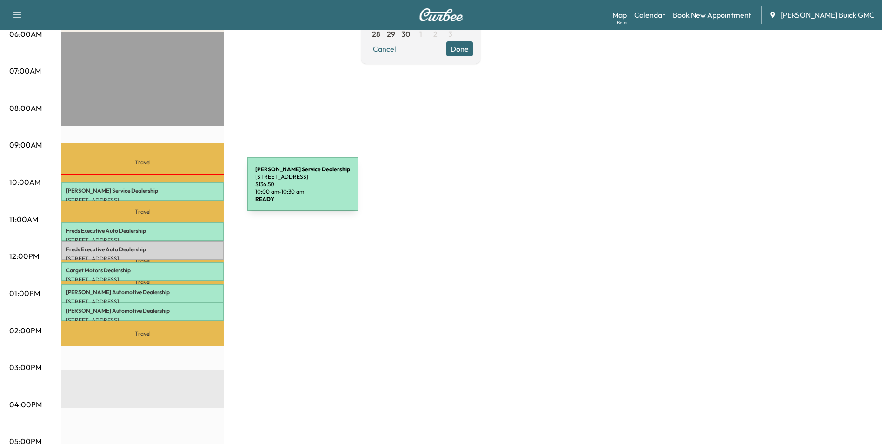
click at [177, 190] on p "Koons Service Dealership" at bounding box center [143, 190] width 154 height 7
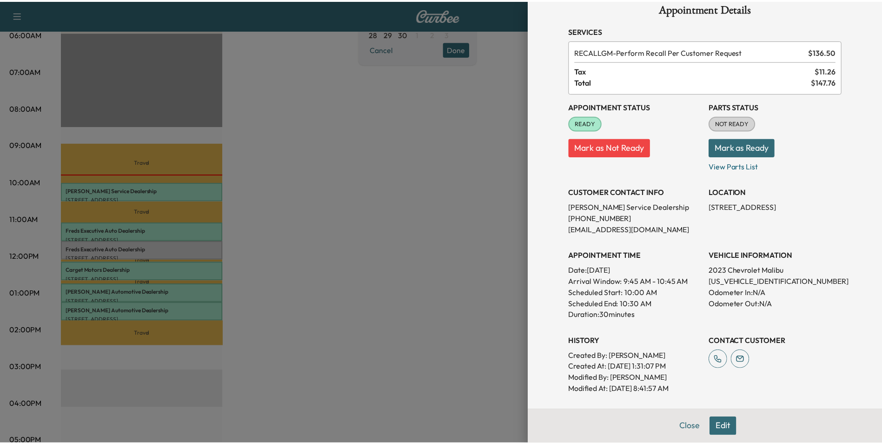
scroll to position [0, 0]
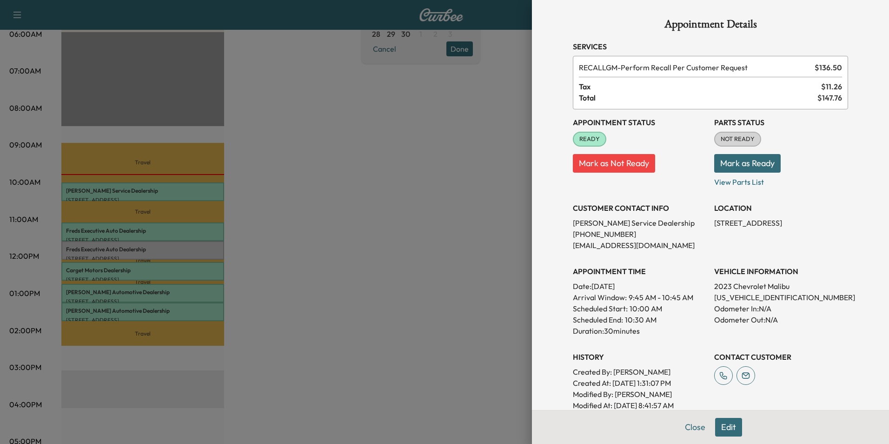
click at [461, 214] on div at bounding box center [444, 222] width 889 height 444
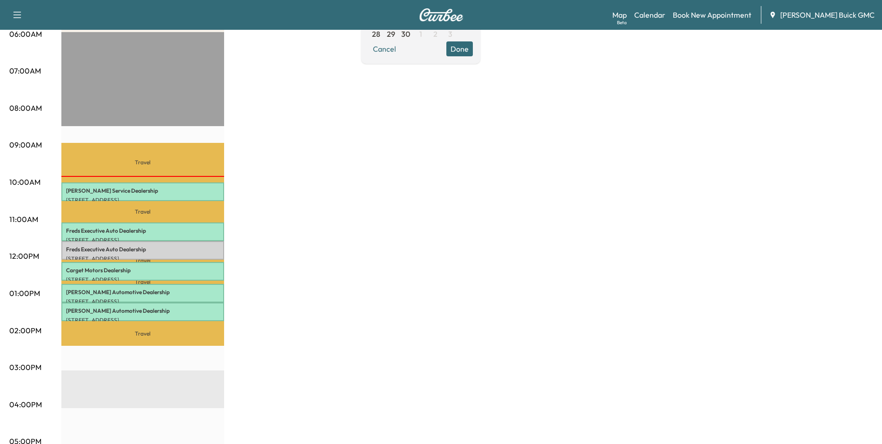
click at [480, 304] on div "MobileService+ Revenue $ 682.50 Work Time 180 mins Transit Time 146 mins Travel…" at bounding box center [467, 284] width 812 height 698
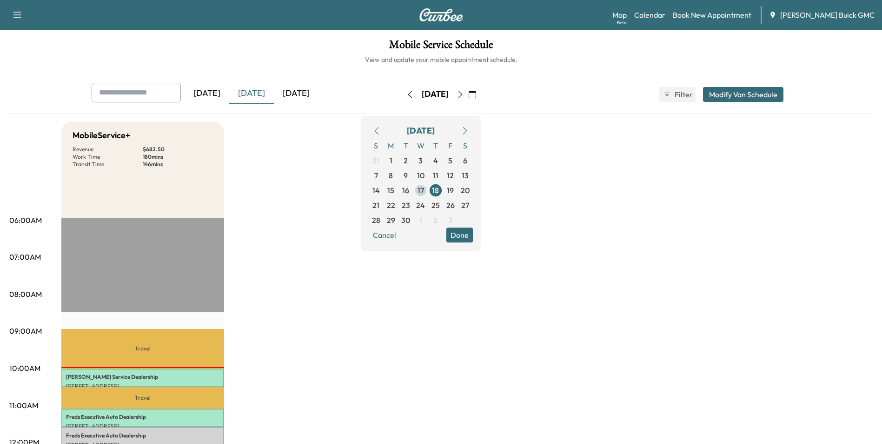
click at [424, 189] on span "17" at bounding box center [421, 190] width 7 height 11
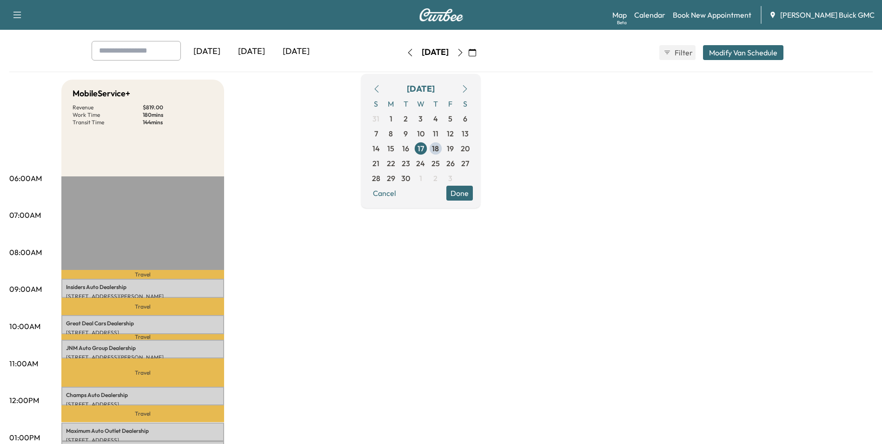
scroll to position [186, 0]
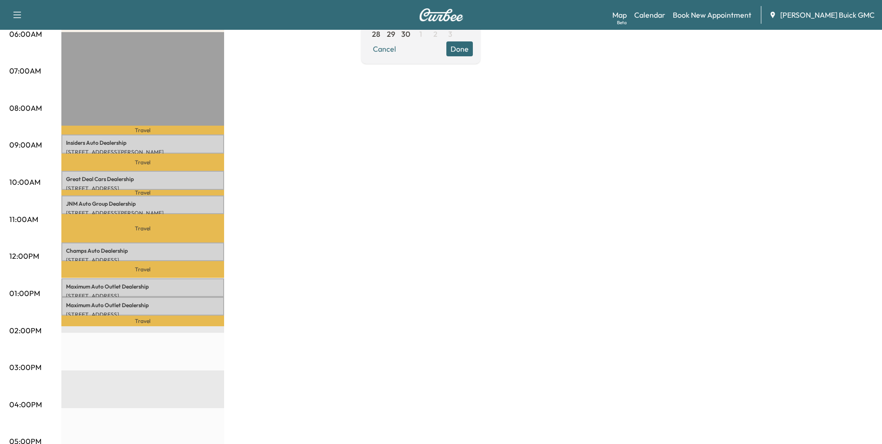
click at [413, 175] on div "MobileService+ Revenue $ 819.00 Work Time 180 mins Transit Time 144 mins Travel…" at bounding box center [467, 284] width 812 height 698
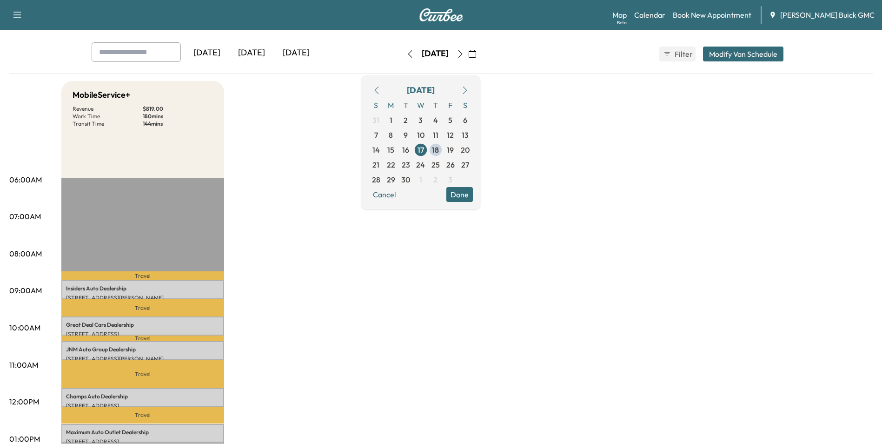
scroll to position [93, 0]
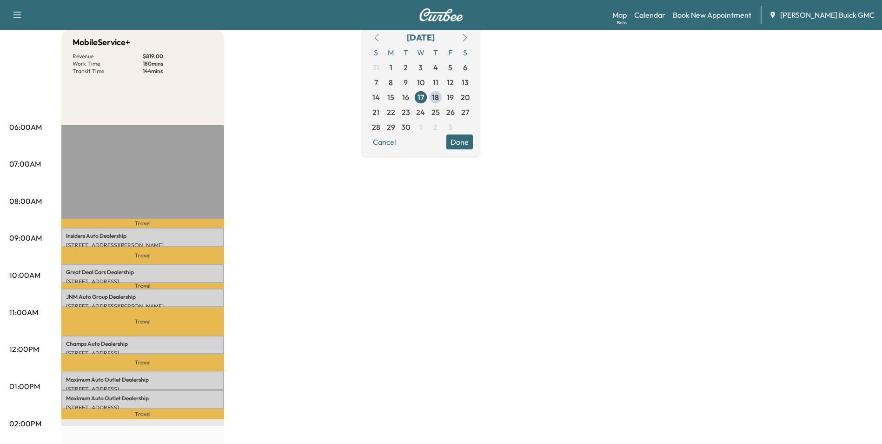
click at [396, 263] on div "MobileService+ Revenue $ 819.00 Work Time 180 mins Transit Time 144 mins Travel…" at bounding box center [467, 377] width 812 height 698
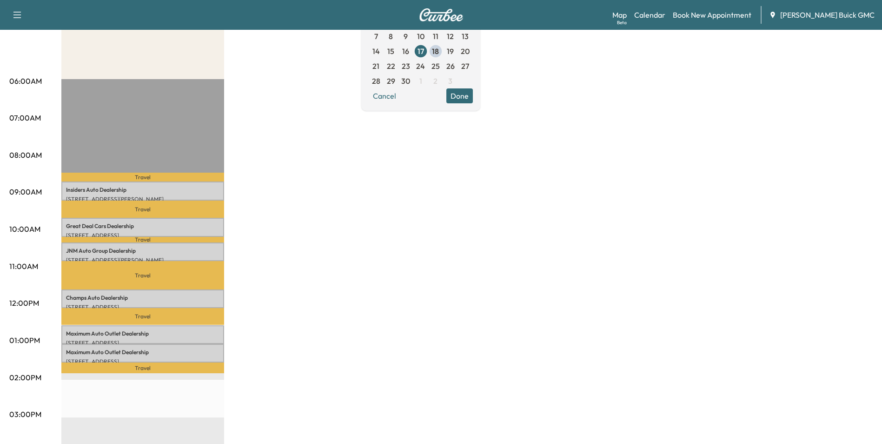
scroll to position [140, 0]
click at [531, 246] on div "MobileService+ Revenue $ 819.00 Work Time 180 mins Transit Time 144 mins Travel…" at bounding box center [467, 331] width 812 height 698
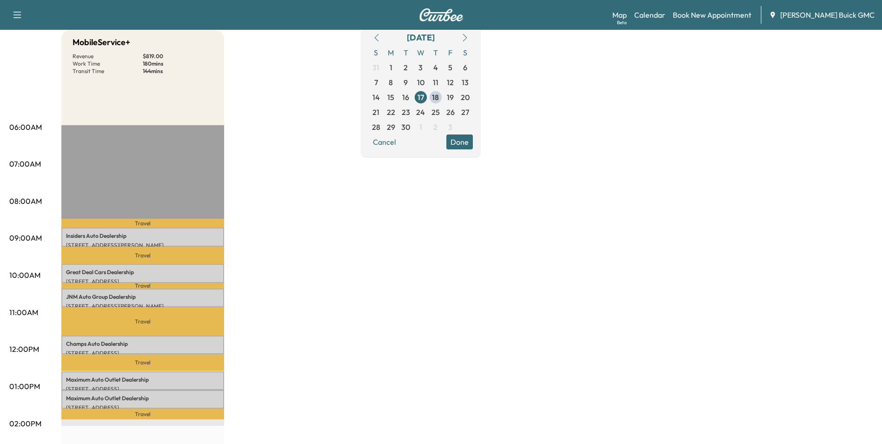
drag, startPoint x: 474, startPoint y: 221, endPoint x: 479, endPoint y: 222, distance: 4.9
click at [479, 222] on div "MobileService+ Revenue $ 819.00 Work Time 180 mins Transit Time 144 mins Travel…" at bounding box center [467, 377] width 812 height 698
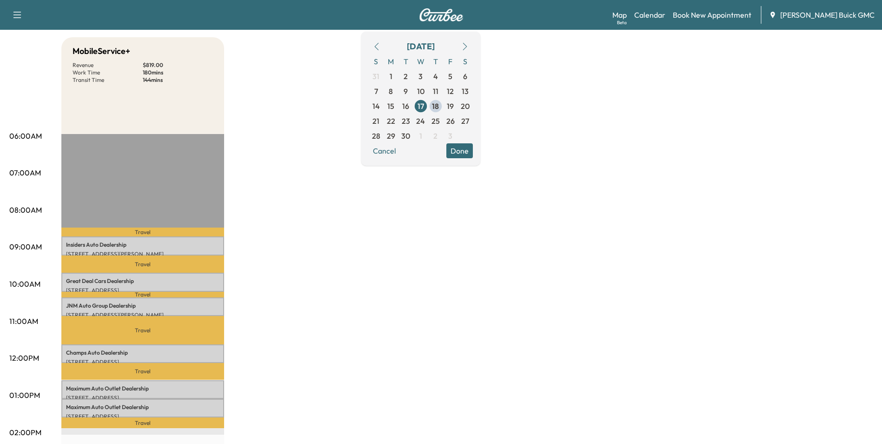
scroll to position [140, 0]
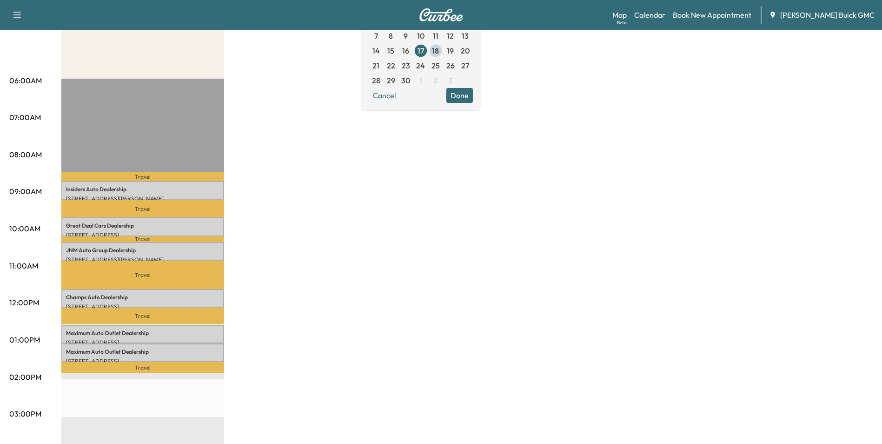
click at [392, 257] on div "MobileService+ Revenue $ 819.00 Work Time 180 mins Transit Time 144 mins Travel…" at bounding box center [467, 331] width 812 height 698
click at [363, 250] on div "MobileService+ Revenue $ 819.00 Work Time 180 mins Transit Time 144 mins Travel…" at bounding box center [467, 331] width 812 height 698
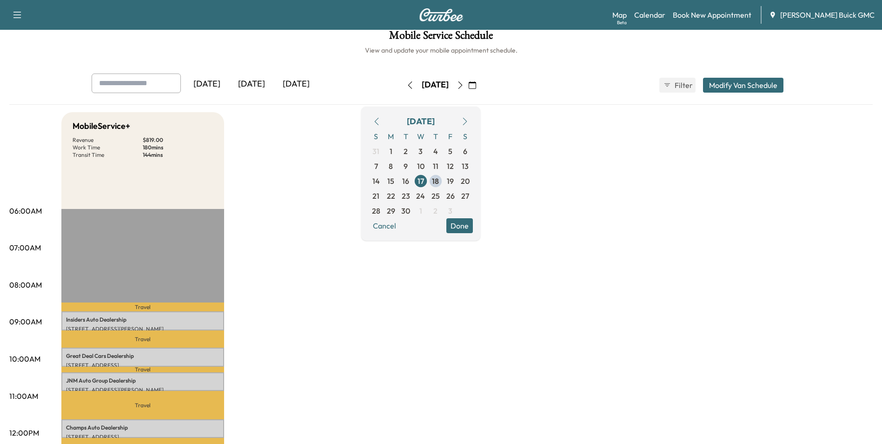
scroll to position [0, 0]
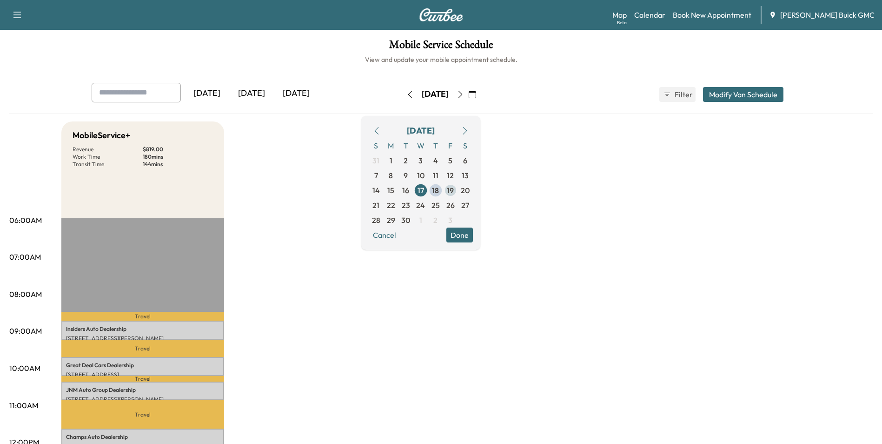
click at [454, 188] on span "19" at bounding box center [450, 190] width 7 height 11
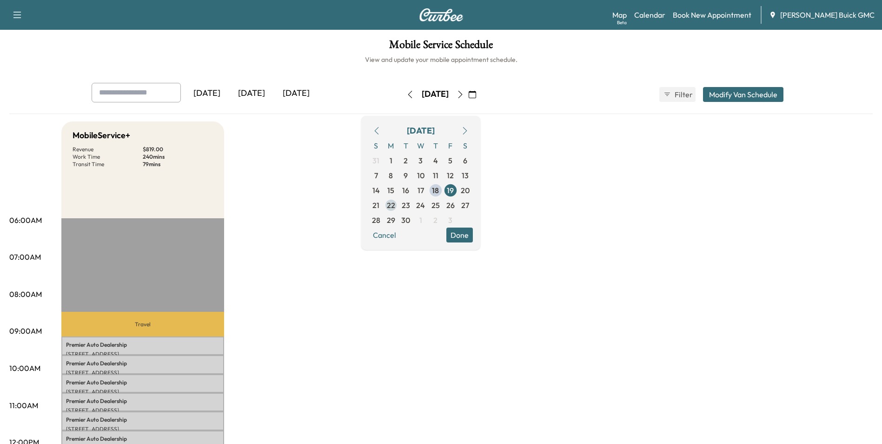
click at [395, 204] on span "22" at bounding box center [391, 205] width 8 height 11
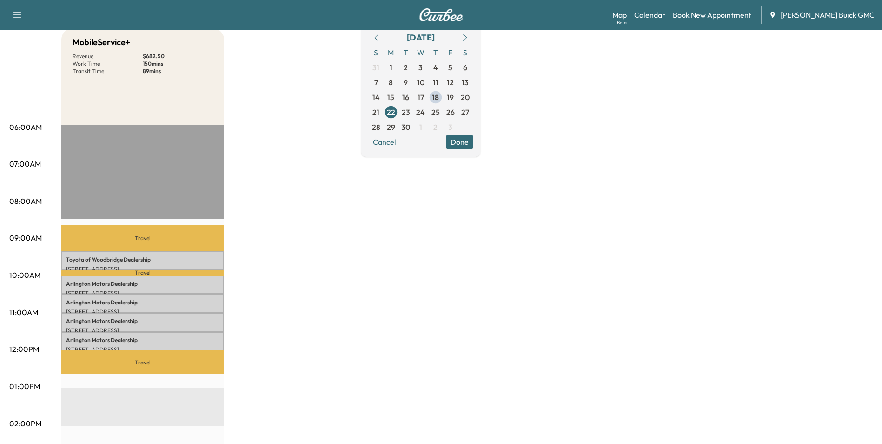
scroll to position [47, 0]
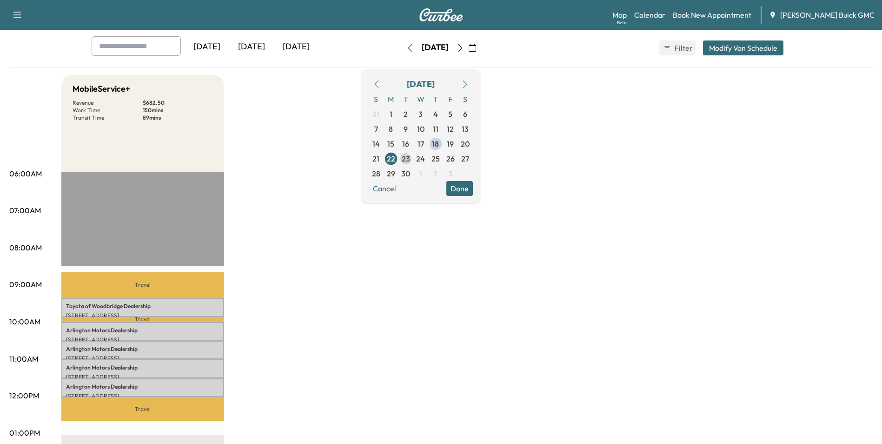
click at [410, 158] on span "23" at bounding box center [406, 158] width 8 height 11
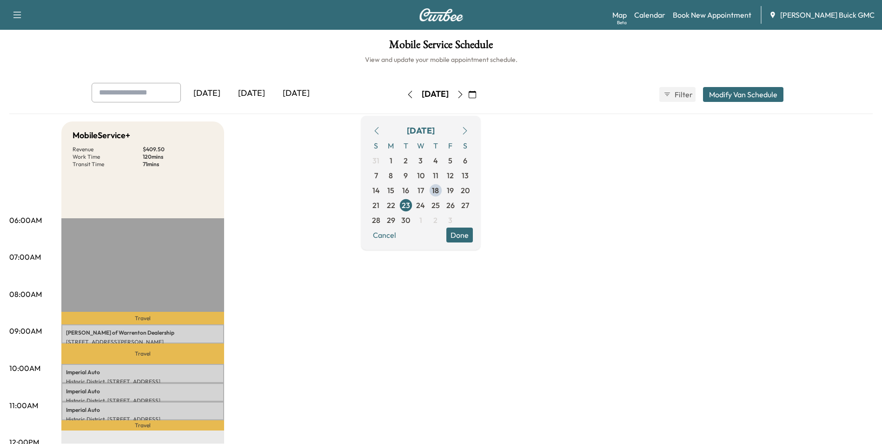
scroll to position [47, 0]
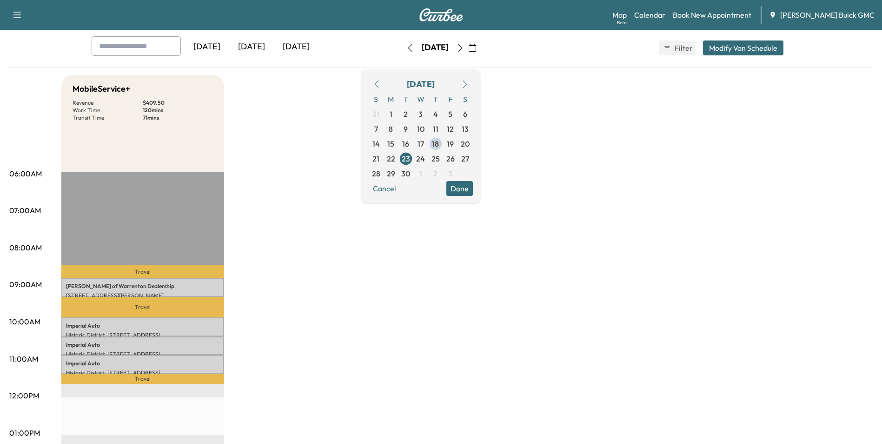
click at [548, 258] on div "MobileService+ Revenue $ 409.50 Work Time 120 mins Transit Time 71 mins Travel …" at bounding box center [467, 424] width 812 height 698
